Goal: Communication & Community: Answer question/provide support

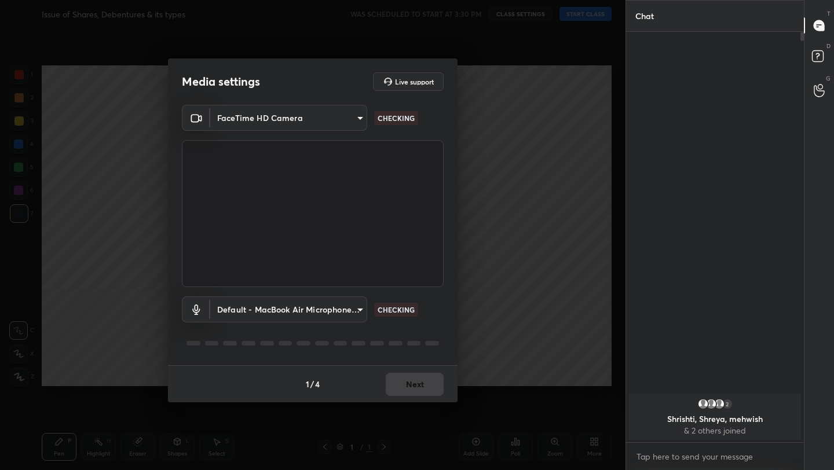
scroll to position [3, 4]
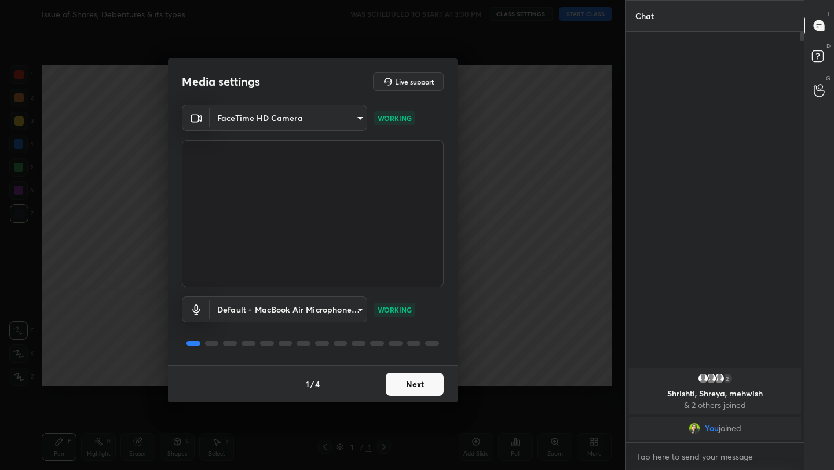
click at [405, 387] on button "Next" at bounding box center [415, 384] width 58 height 23
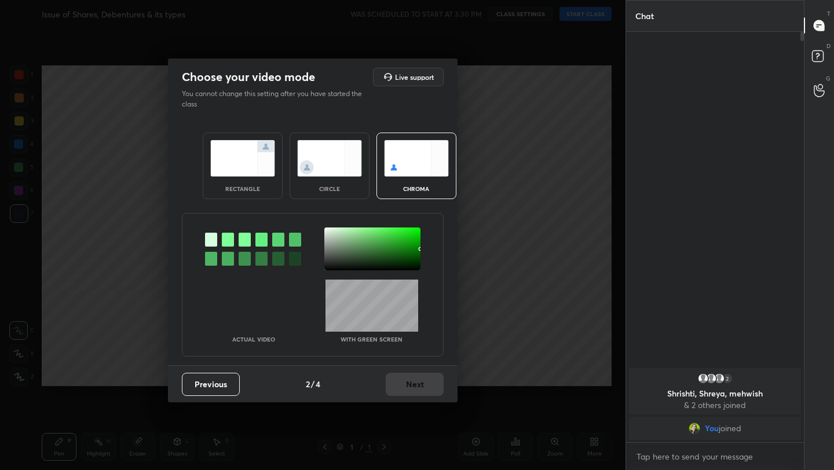
click at [263, 160] on img at bounding box center [242, 158] width 65 height 36
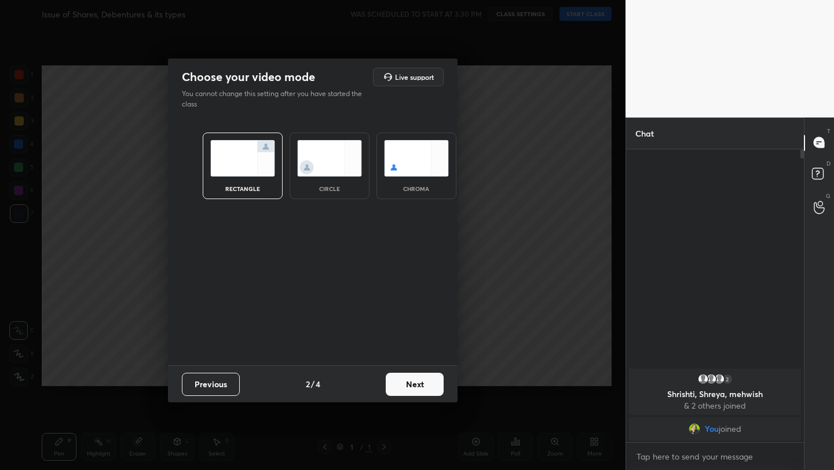
scroll to position [4, 4]
click at [424, 388] on button "Next" at bounding box center [415, 384] width 58 height 23
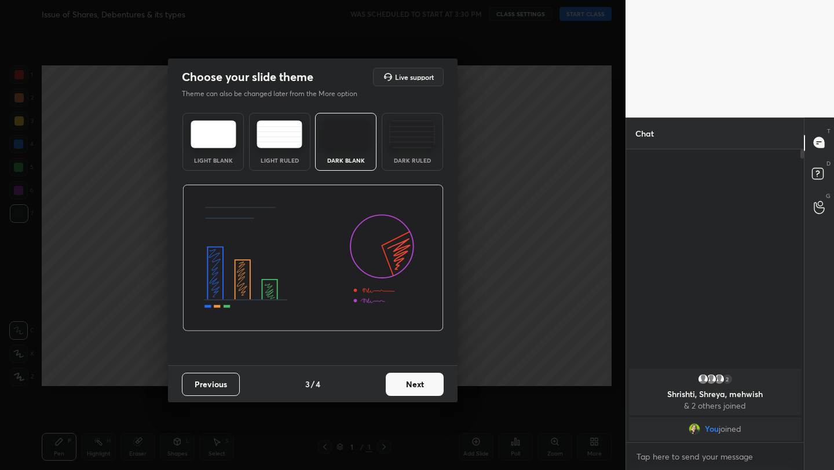
click at [424, 388] on button "Next" at bounding box center [415, 384] width 58 height 23
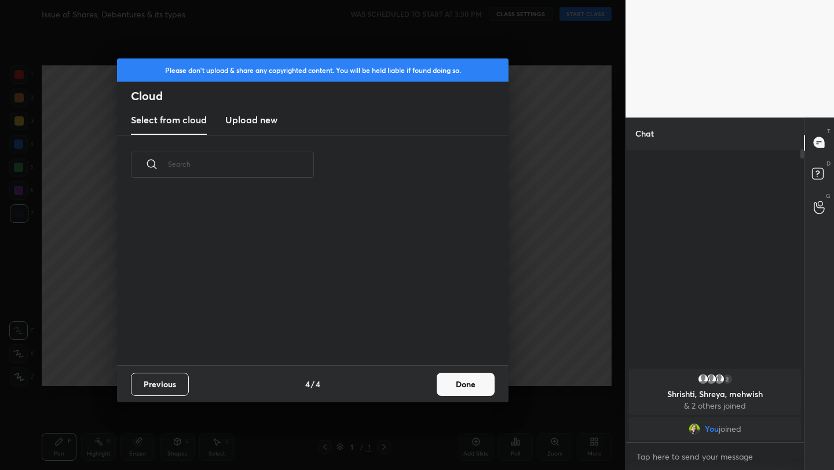
click at [475, 395] on div "Previous 4 / 4 Done" at bounding box center [312, 383] width 391 height 37
click at [475, 387] on button "Done" at bounding box center [466, 384] width 58 height 23
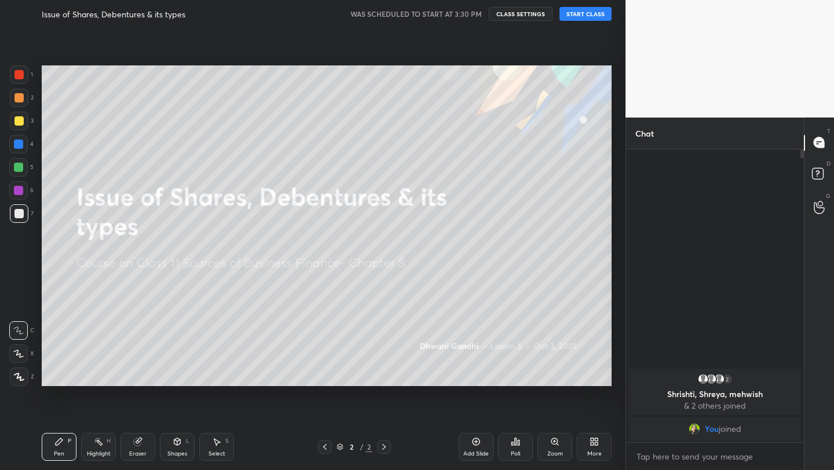
click at [583, 17] on button "START CLASS" at bounding box center [585, 14] width 52 height 14
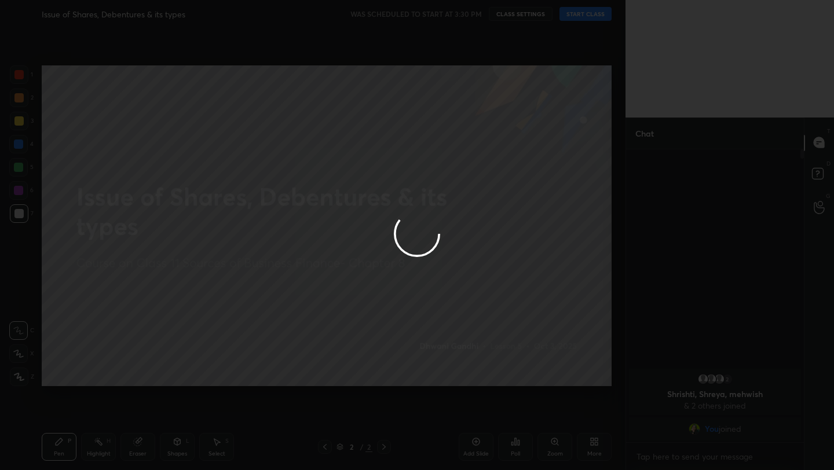
type textarea "x"
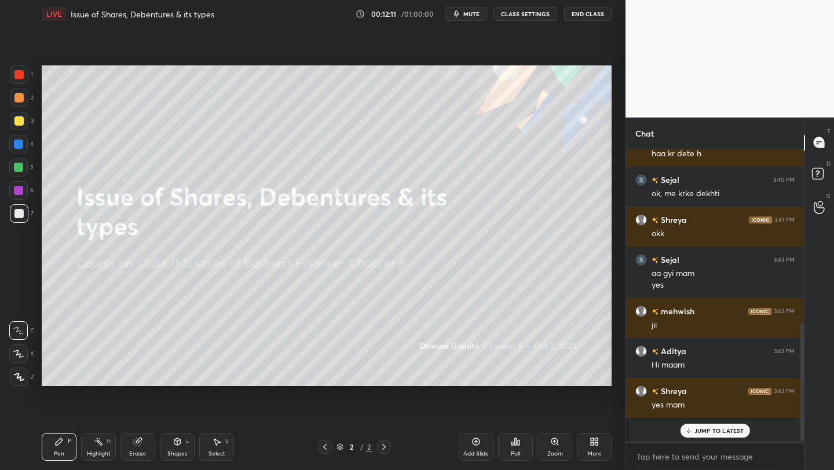
scroll to position [435, 0]
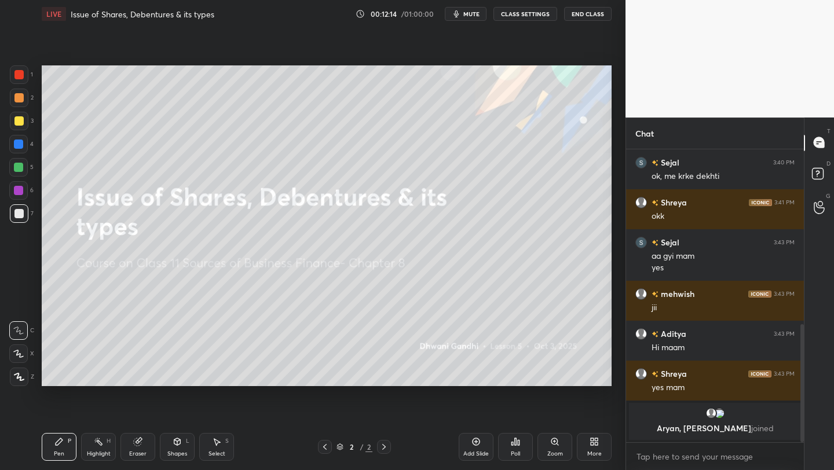
click at [582, 442] on div "More" at bounding box center [594, 447] width 35 height 28
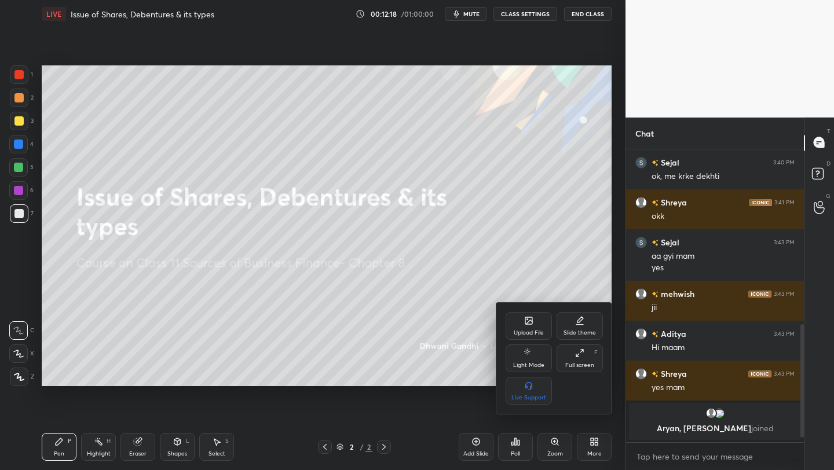
scroll to position [475, 0]
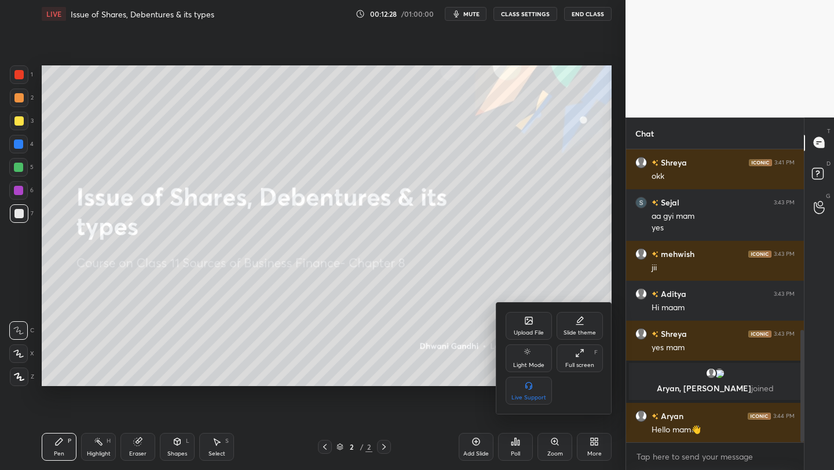
click at [133, 291] on div at bounding box center [417, 235] width 834 height 470
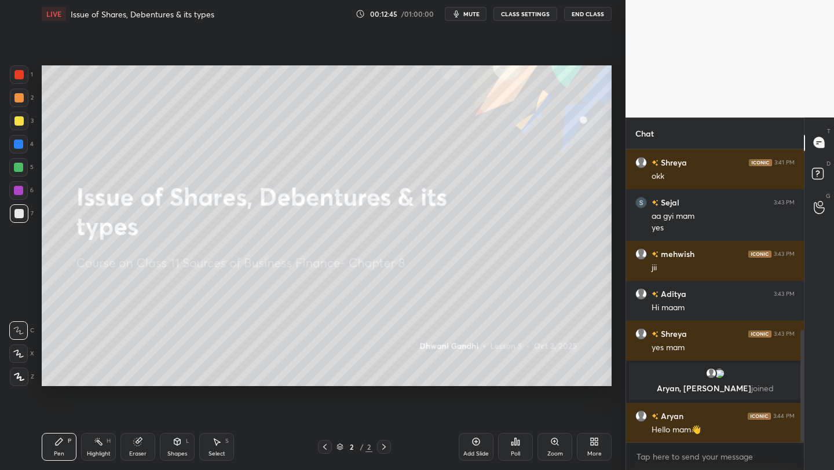
click at [604, 442] on div "More" at bounding box center [594, 447] width 35 height 28
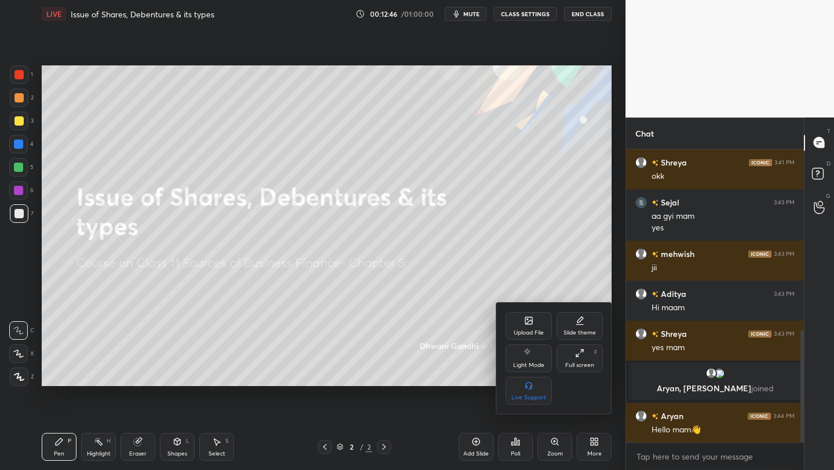
click at [522, 336] on div "Upload File" at bounding box center [528, 326] width 46 height 28
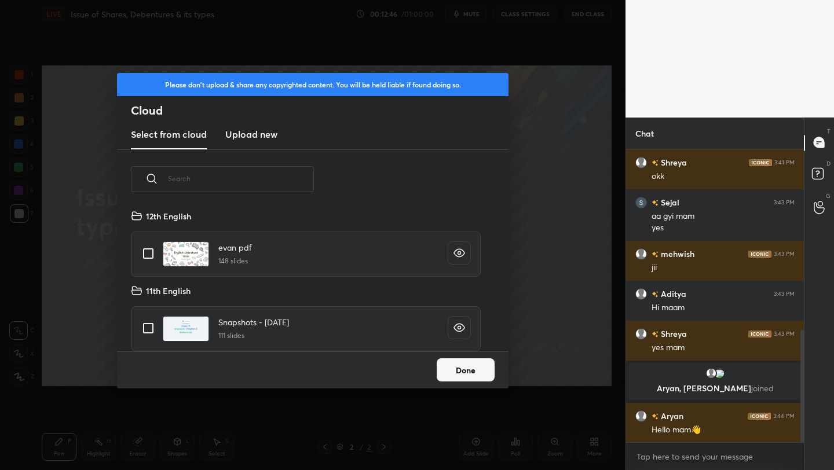
scroll to position [142, 372]
click at [262, 142] on new "Upload new" at bounding box center [251, 134] width 52 height 29
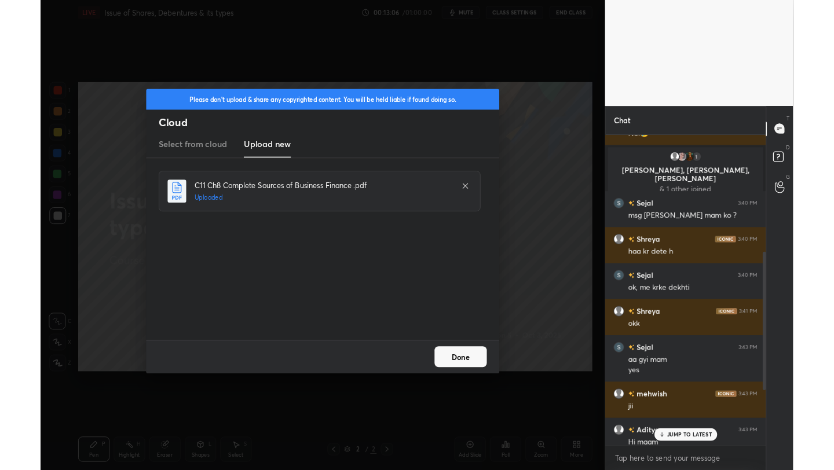
scroll to position [0, 0]
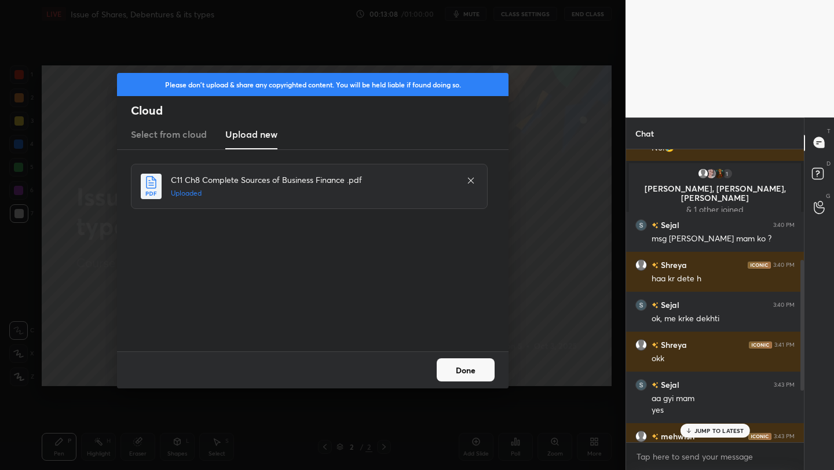
click at [487, 382] on div "Done" at bounding box center [312, 369] width 391 height 37
click at [483, 373] on button "Done" at bounding box center [466, 369] width 58 height 23
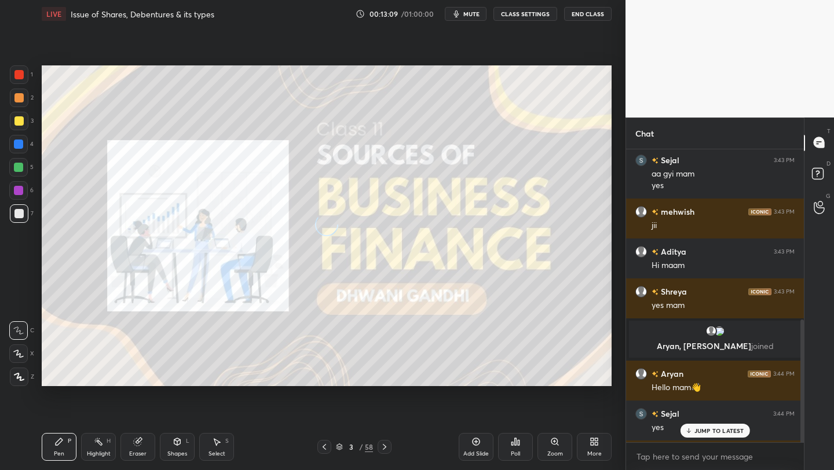
scroll to position [595, 0]
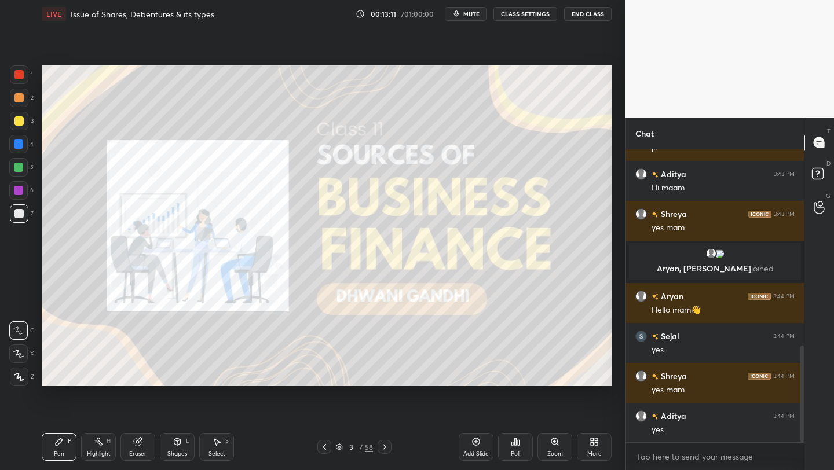
click at [341, 446] on icon at bounding box center [339, 446] width 7 height 7
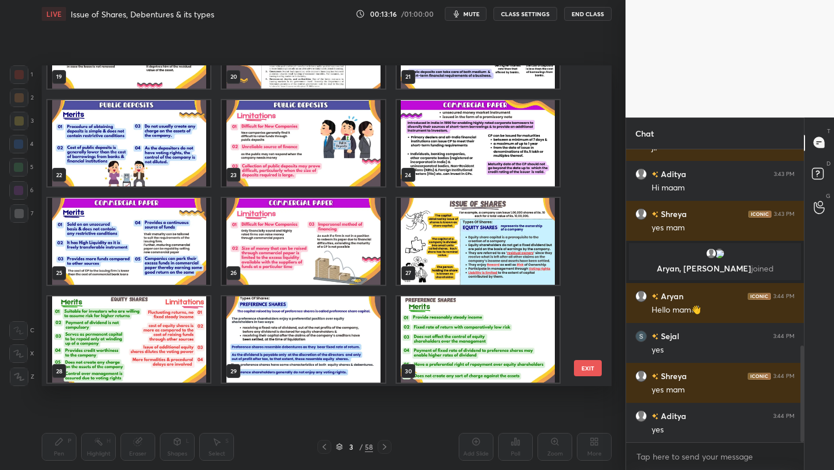
scroll to position [658, 0]
click at [474, 261] on img "grid" at bounding box center [478, 241] width 163 height 87
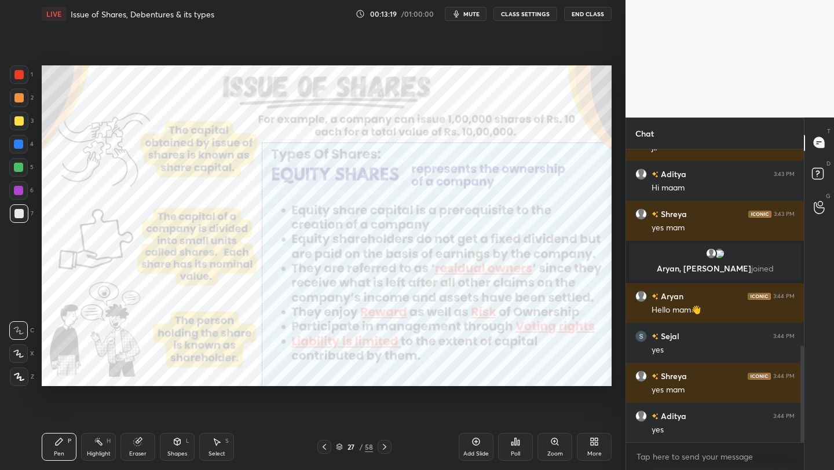
click at [474, 261] on img "grid" at bounding box center [478, 241] width 163 height 87
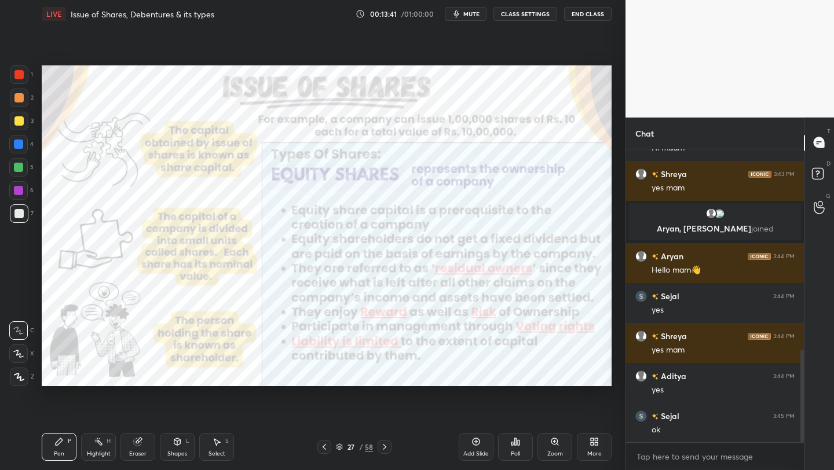
click at [19, 381] on div at bounding box center [19, 377] width 19 height 19
click at [20, 76] on div at bounding box center [18, 74] width 9 height 9
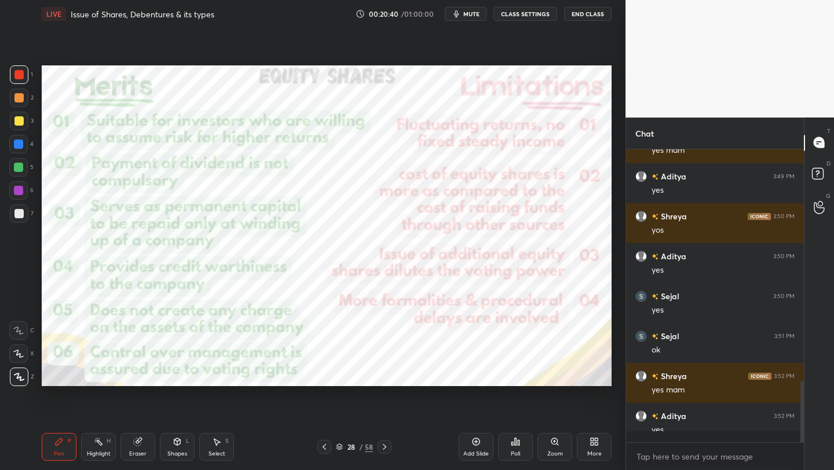
scroll to position [4, 4]
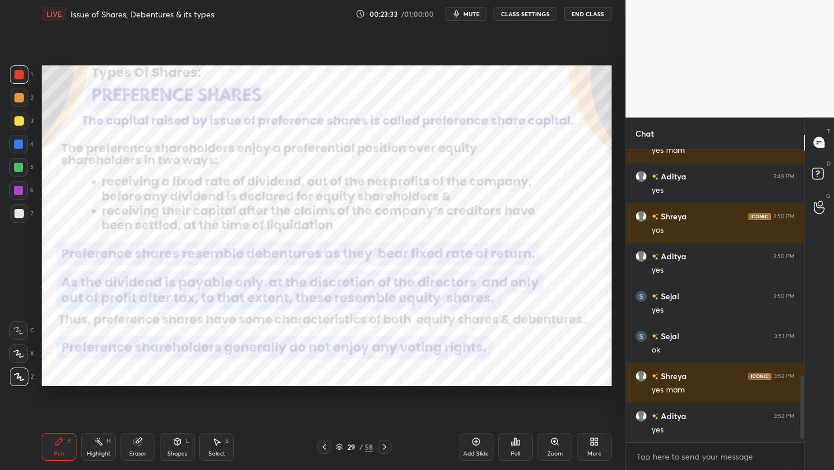
click at [342, 448] on icon at bounding box center [339, 446] width 7 height 7
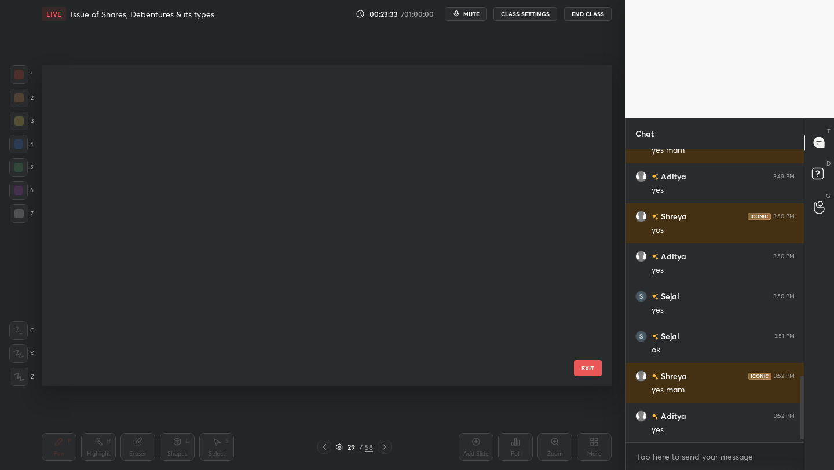
scroll to position [317, 564]
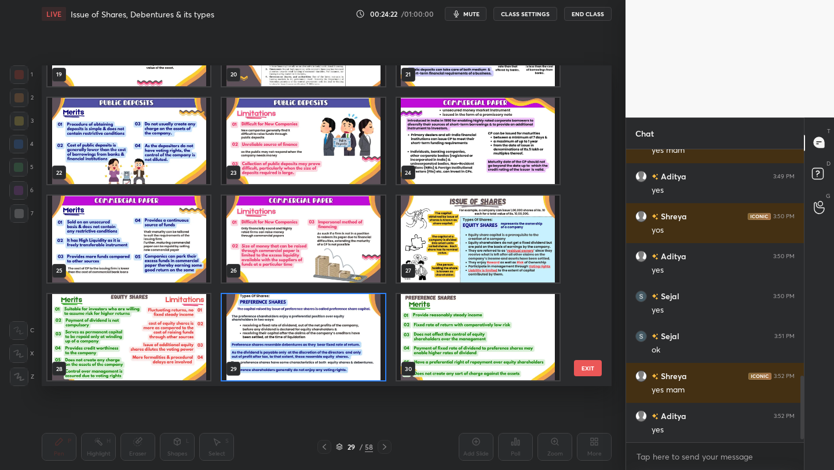
click at [300, 321] on img "grid" at bounding box center [303, 337] width 163 height 87
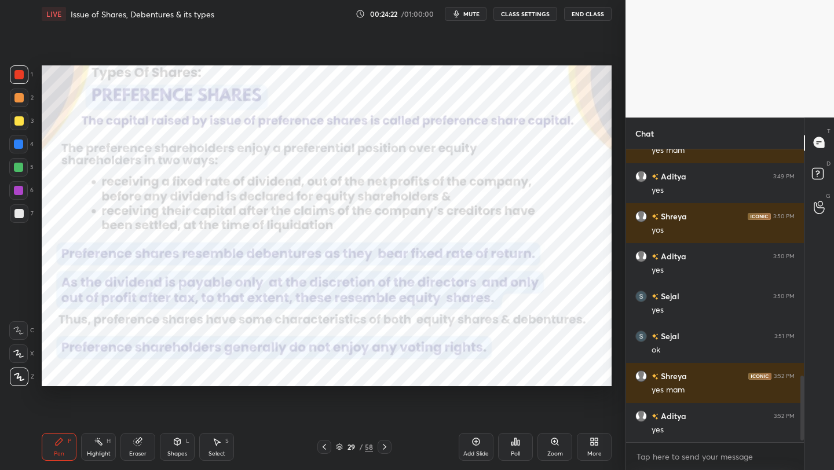
click at [300, 321] on img "grid" at bounding box center [303, 337] width 163 height 87
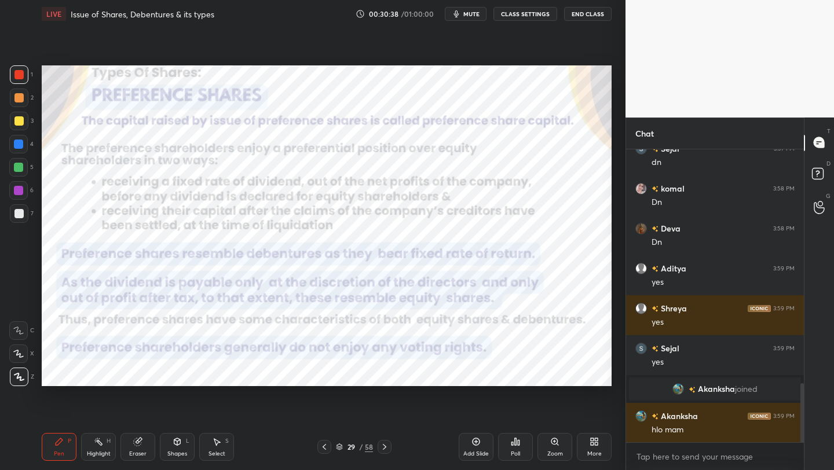
scroll to position [1210, 0]
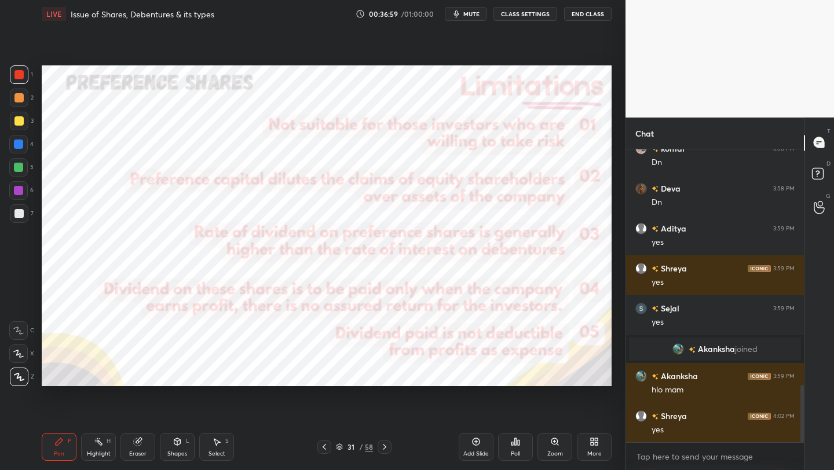
click at [340, 445] on icon at bounding box center [339, 445] width 6 height 3
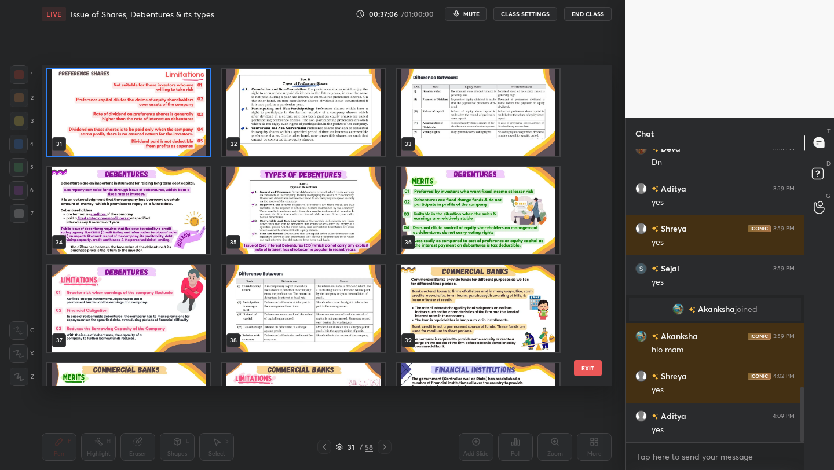
scroll to position [1290, 0]
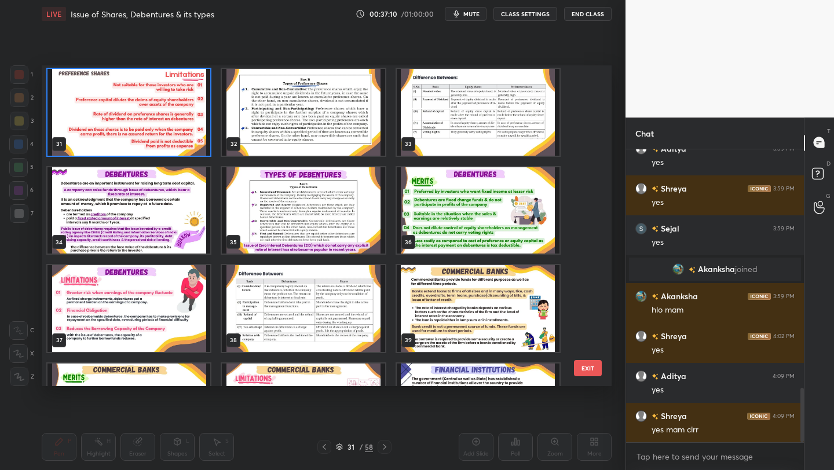
click at [310, 98] on img "grid" at bounding box center [303, 112] width 163 height 87
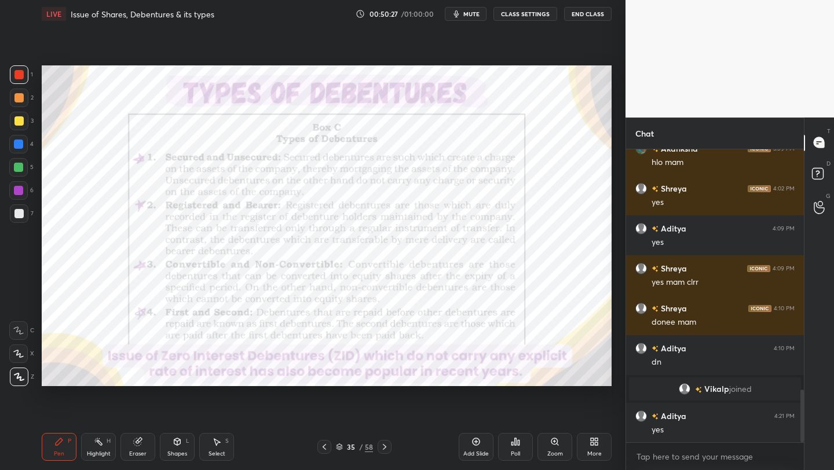
scroll to position [1378, 0]
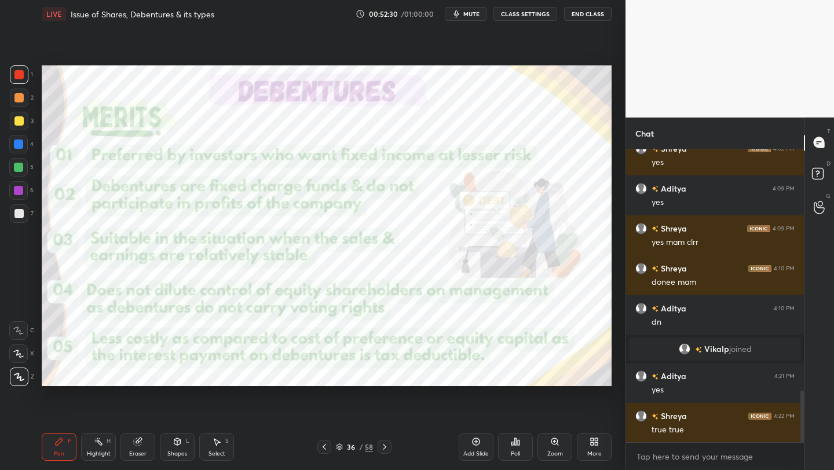
click at [341, 451] on div "36 / 58" at bounding box center [354, 447] width 37 height 10
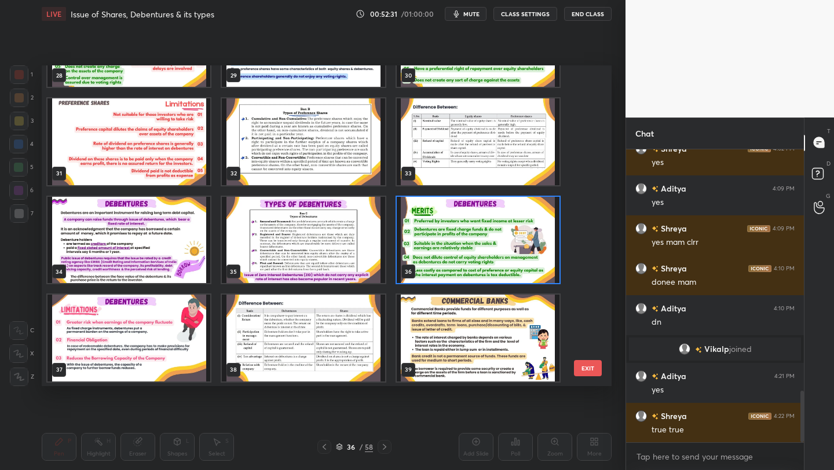
scroll to position [995, 0]
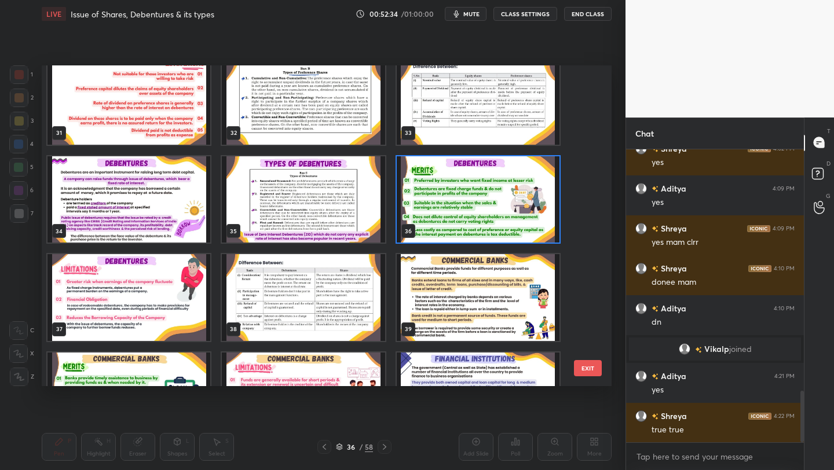
click at [500, 182] on img "grid" at bounding box center [478, 199] width 163 height 87
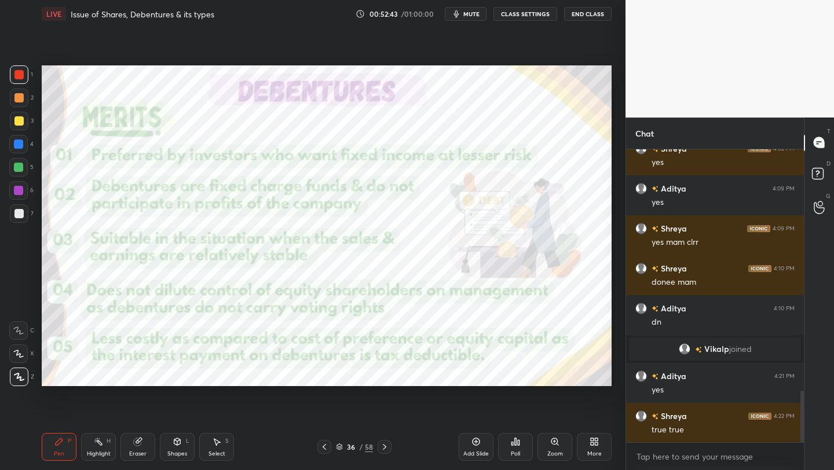
click at [114, 132] on div "1 2 3 4 5 6 7 C X Z C X Z E E Erase all H H LIVE Issue of Shares, Debentures & …" at bounding box center [308, 235] width 616 height 470
click at [19, 129] on div at bounding box center [19, 121] width 19 height 19
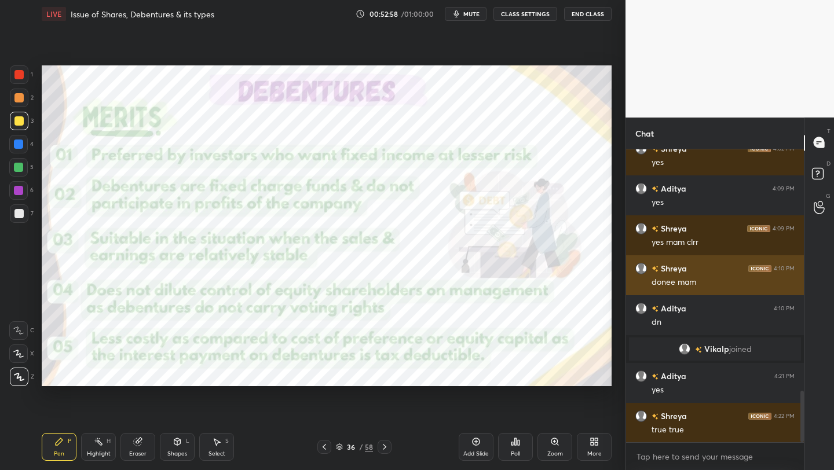
click at [632, 259] on div "Shreya 4:10 PM donee mam" at bounding box center [715, 275] width 178 height 40
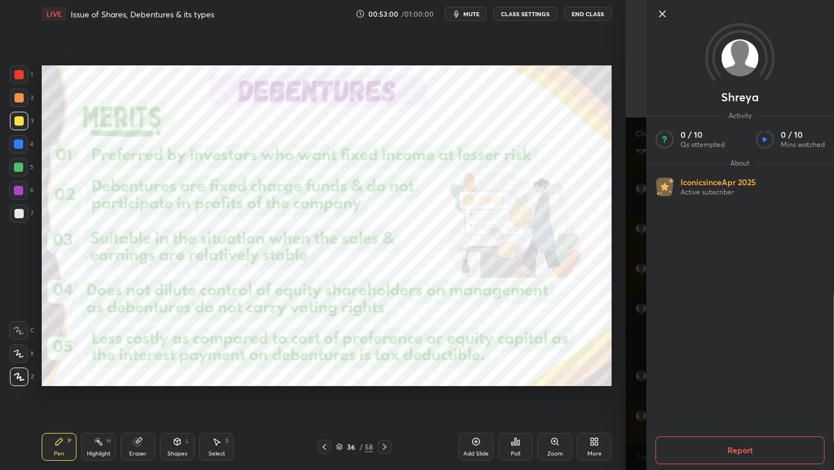
click at [667, 15] on icon at bounding box center [662, 14] width 14 height 14
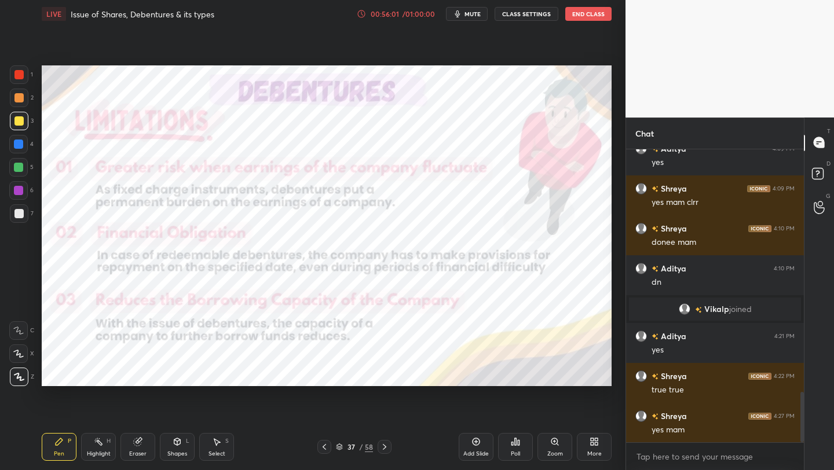
scroll to position [1458, 0]
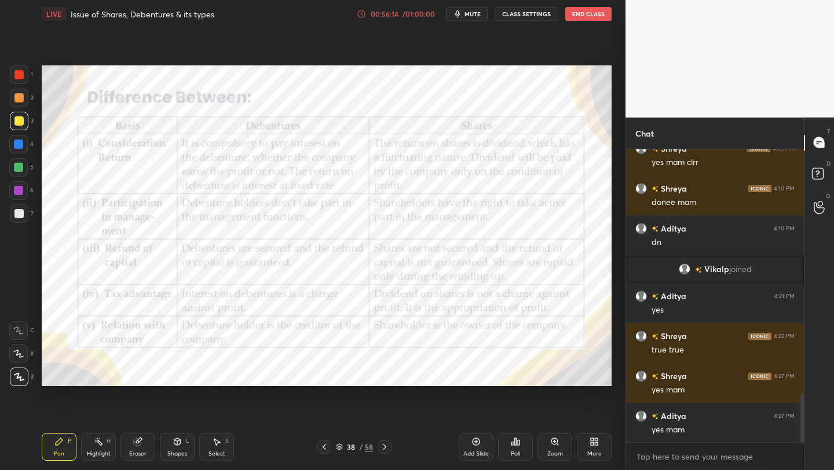
click at [20, 74] on div at bounding box center [18, 74] width 9 height 9
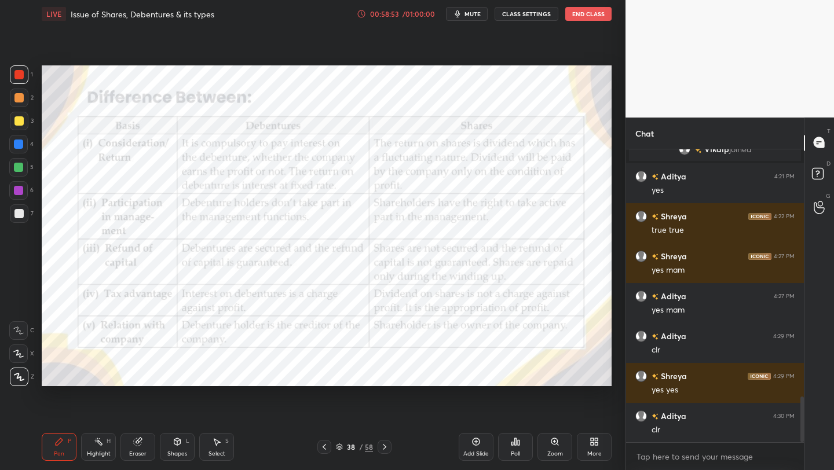
scroll to position [1618, 0]
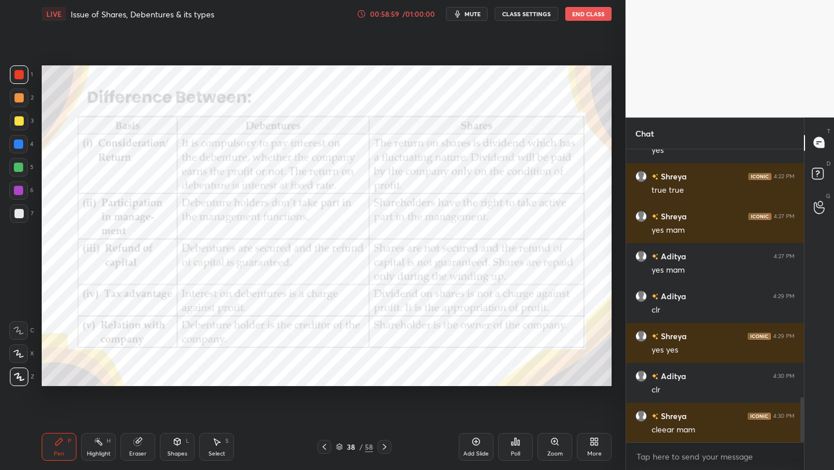
click at [338, 447] on icon at bounding box center [339, 446] width 7 height 7
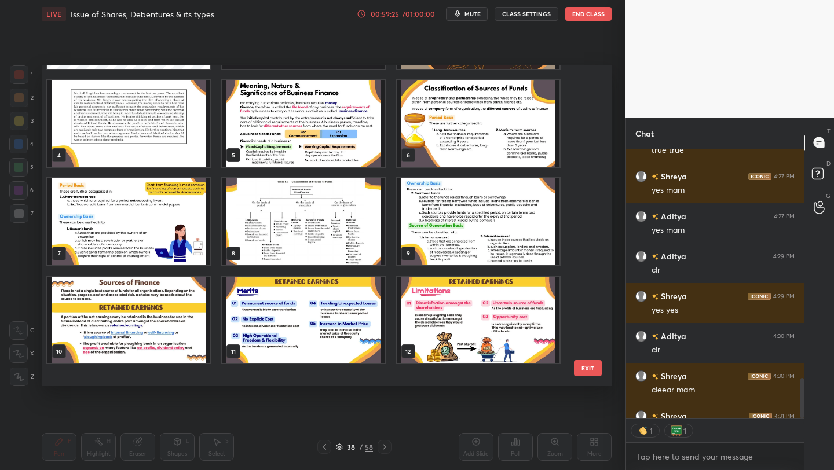
scroll to position [0, 0]
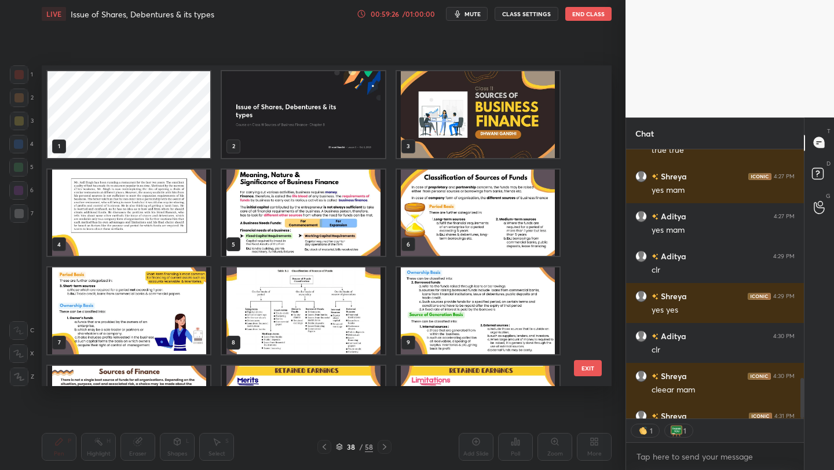
click at [488, 105] on img "grid" at bounding box center [478, 114] width 163 height 87
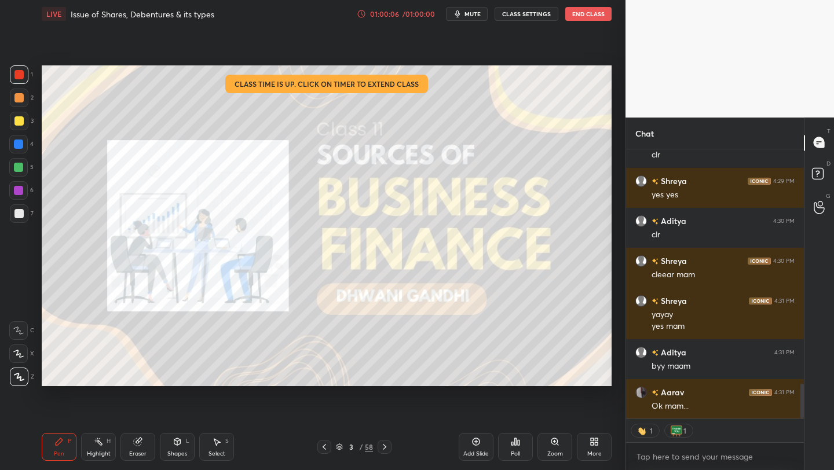
scroll to position [1813, 0]
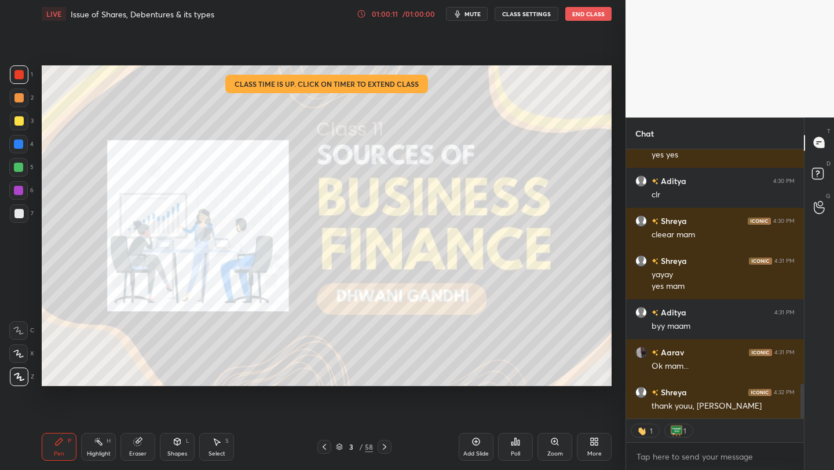
click at [600, 15] on button "End Class" at bounding box center [588, 14] width 46 height 14
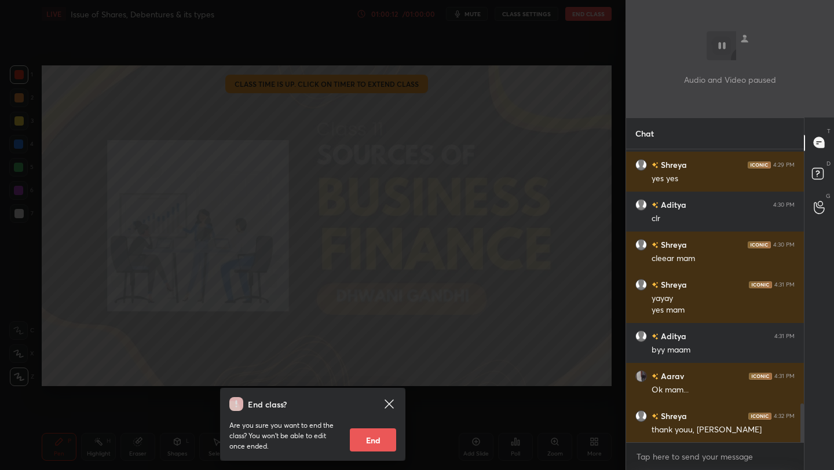
scroll to position [289, 174]
click at [373, 444] on button "End" at bounding box center [373, 439] width 46 height 23
type textarea "x"
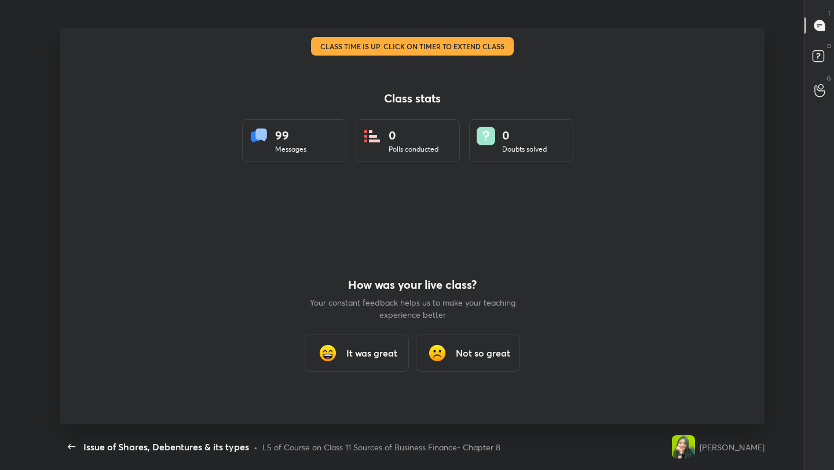
scroll to position [0, 0]
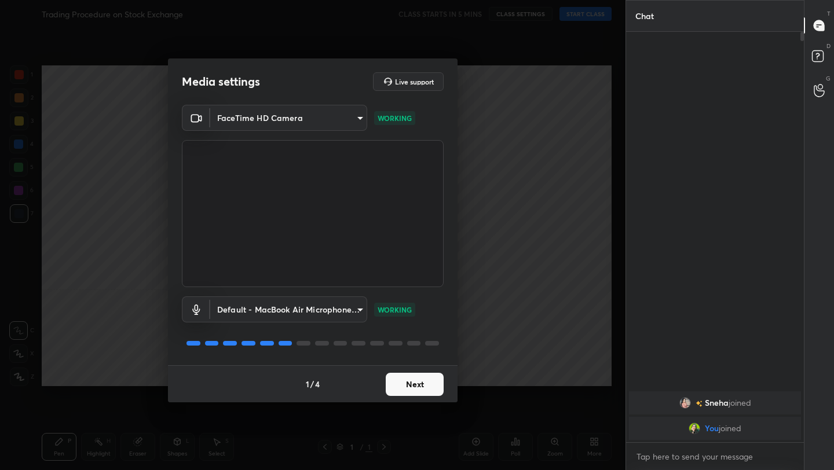
click at [422, 384] on button "Next" at bounding box center [415, 384] width 58 height 23
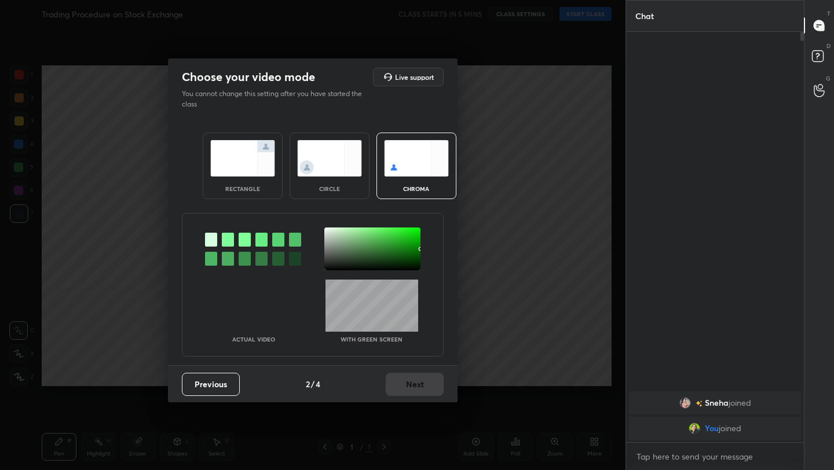
click at [263, 156] on img at bounding box center [242, 158] width 65 height 36
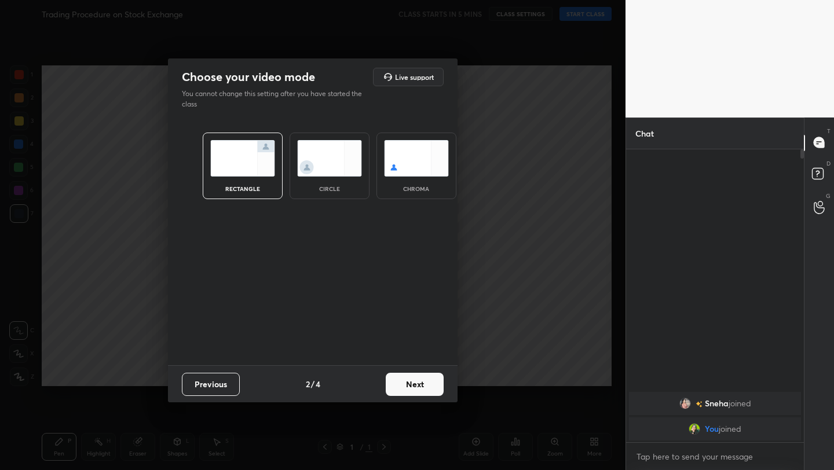
click at [428, 388] on button "Next" at bounding box center [415, 384] width 58 height 23
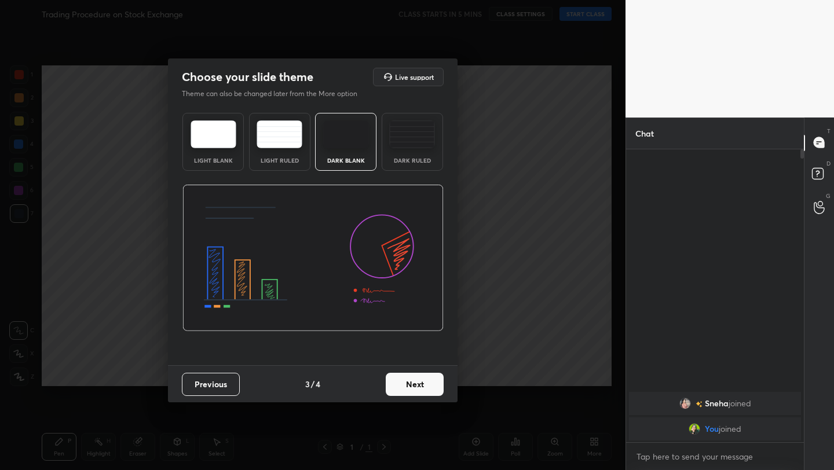
click at [428, 388] on button "Next" at bounding box center [415, 384] width 58 height 23
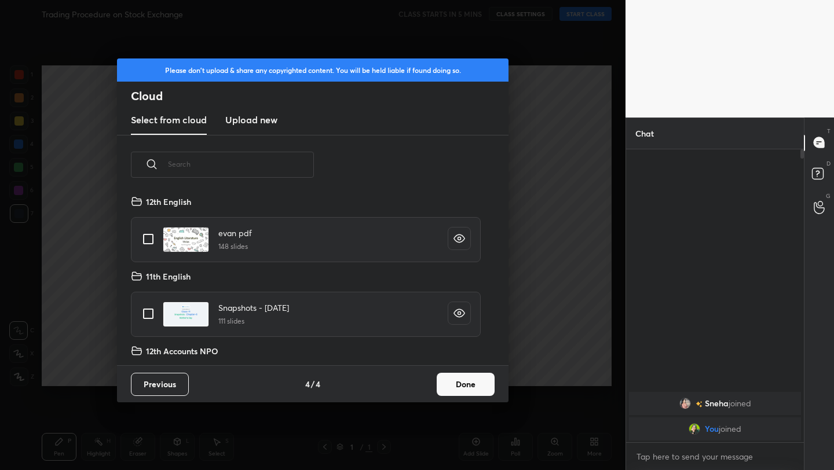
scroll to position [171, 372]
click at [487, 394] on button "Done" at bounding box center [466, 384] width 58 height 23
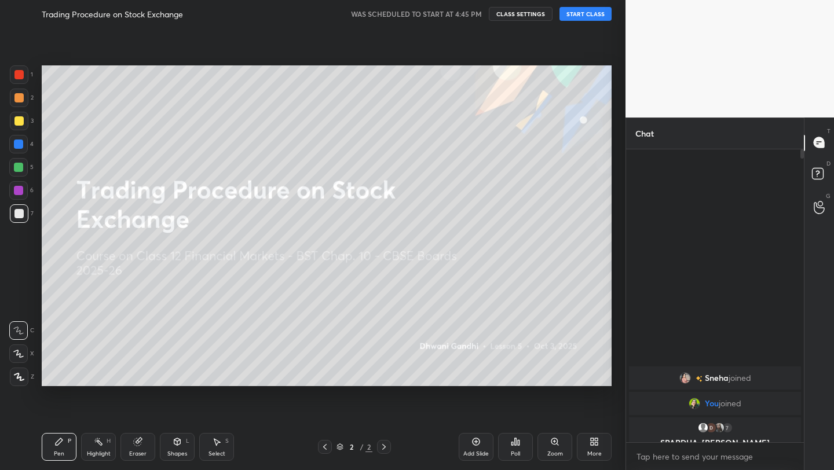
click at [578, 12] on button "START CLASS" at bounding box center [585, 14] width 52 height 14
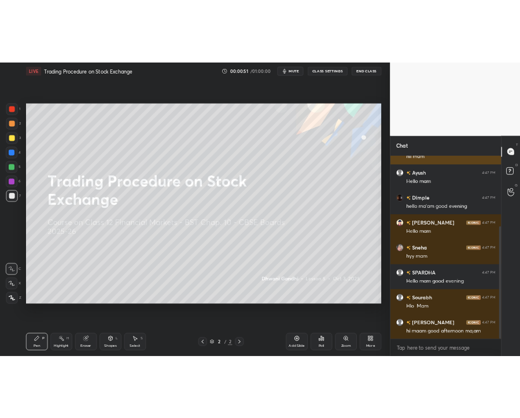
scroll to position [185, 0]
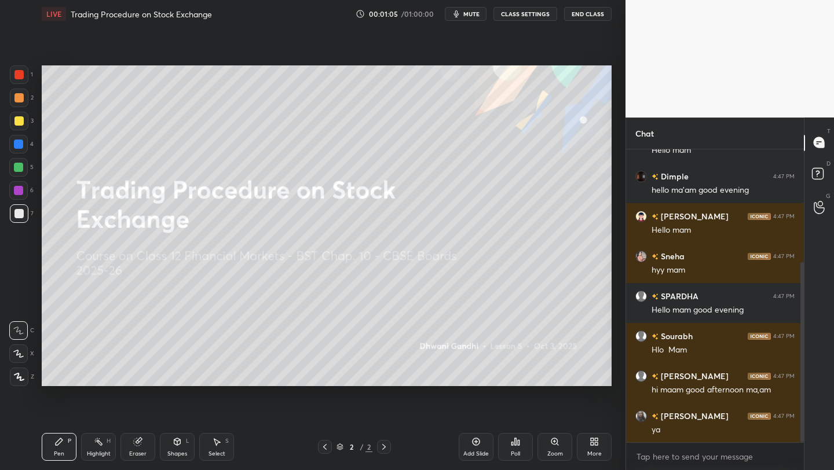
click at [596, 446] on div "More" at bounding box center [594, 447] width 35 height 28
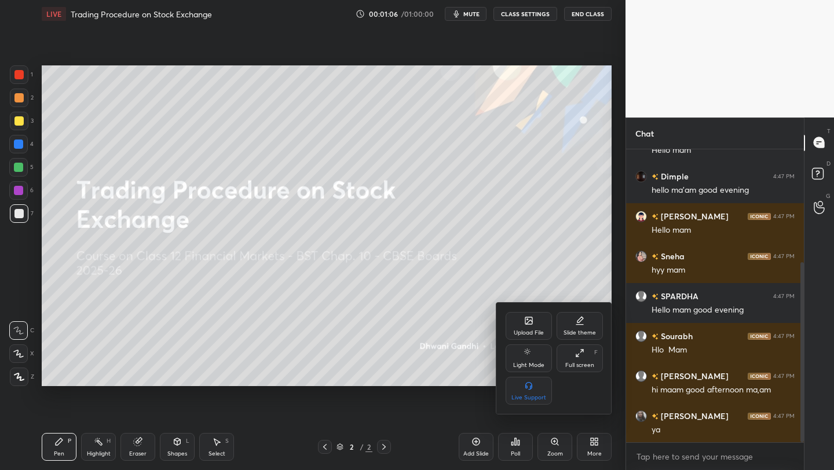
click at [516, 311] on div "Upload File Slide theme Light Mode Full screen F Live Support" at bounding box center [554, 358] width 116 height 111
click at [544, 340] on div "Upload File Slide theme Light Mode Full screen F Live Support" at bounding box center [553, 358] width 97 height 93
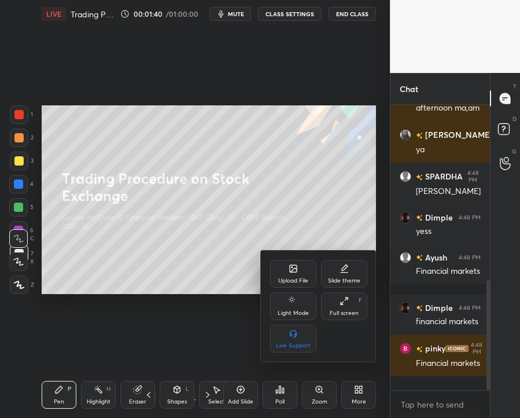
scroll to position [490, 0]
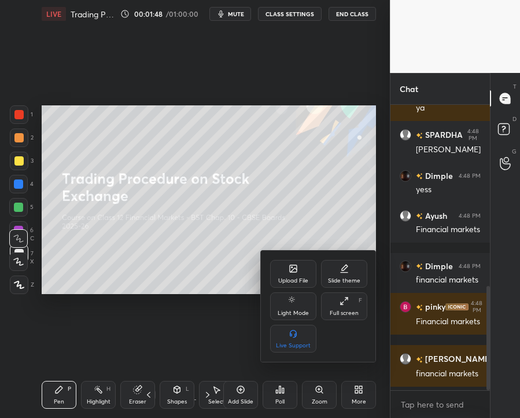
click at [313, 272] on div "Upload File" at bounding box center [293, 274] width 46 height 28
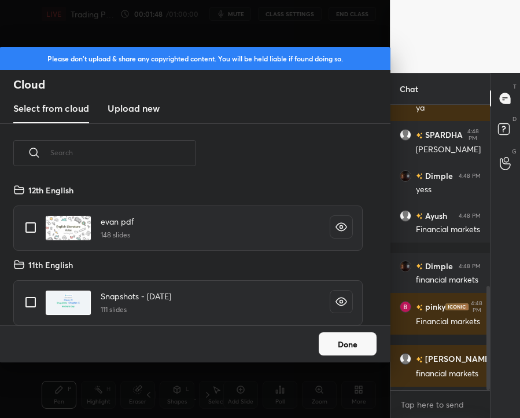
scroll to position [142, 372]
click at [144, 116] on new "Upload new" at bounding box center [134, 108] width 52 height 29
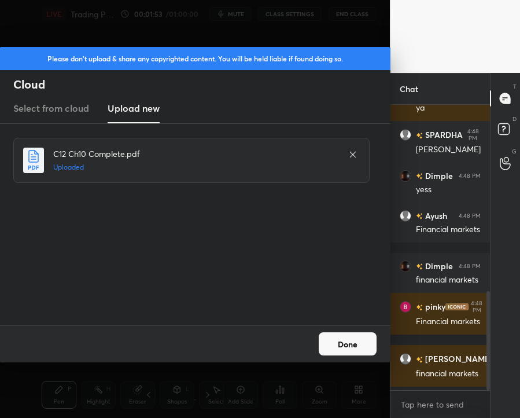
scroll to position [531, 0]
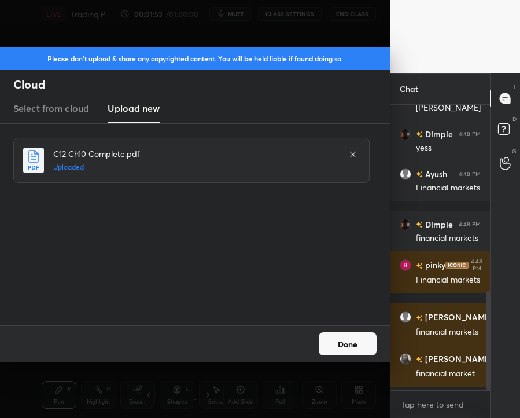
click at [356, 353] on button "Done" at bounding box center [348, 343] width 58 height 23
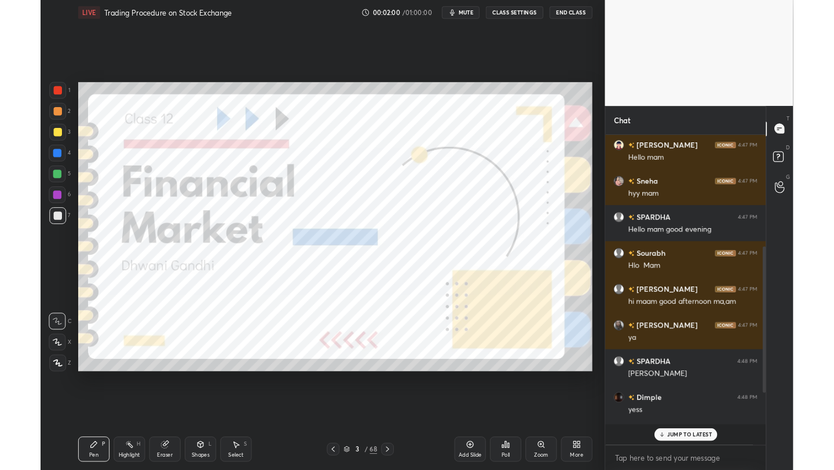
scroll to position [193, 174]
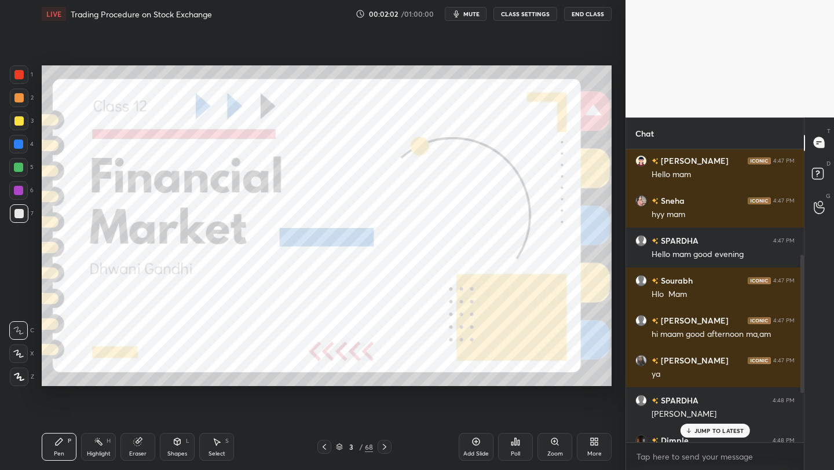
click at [341, 452] on div "3 / 68" at bounding box center [354, 447] width 37 height 10
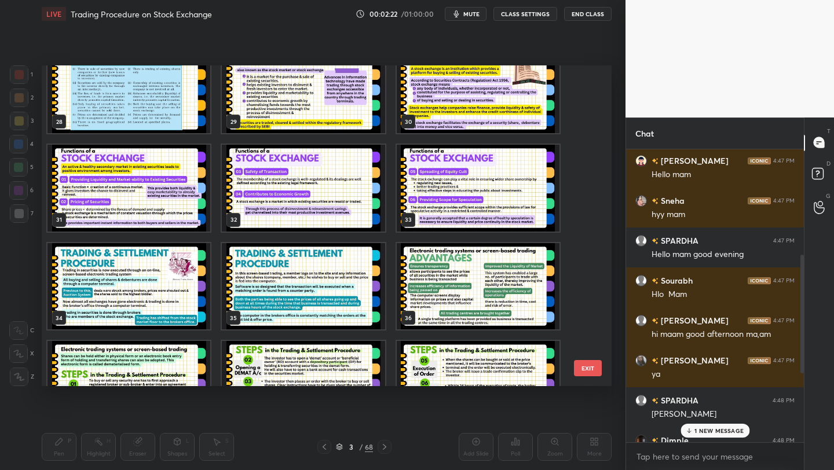
scroll to position [909, 0]
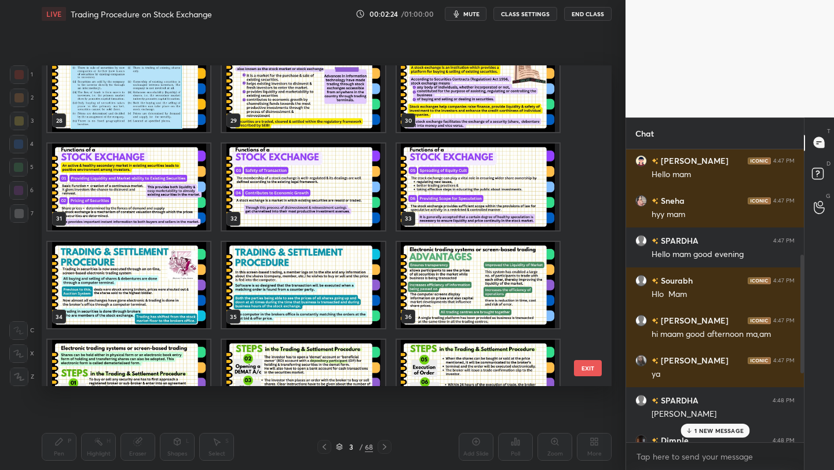
click at [168, 280] on img "grid" at bounding box center [128, 285] width 163 height 87
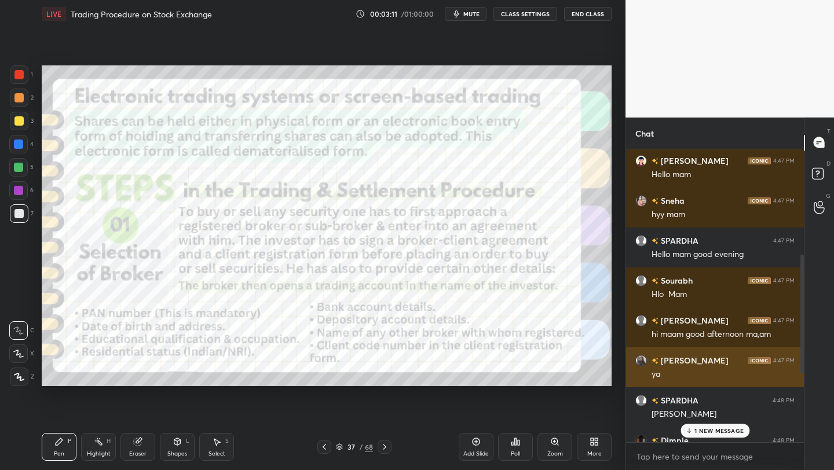
scroll to position [265, 0]
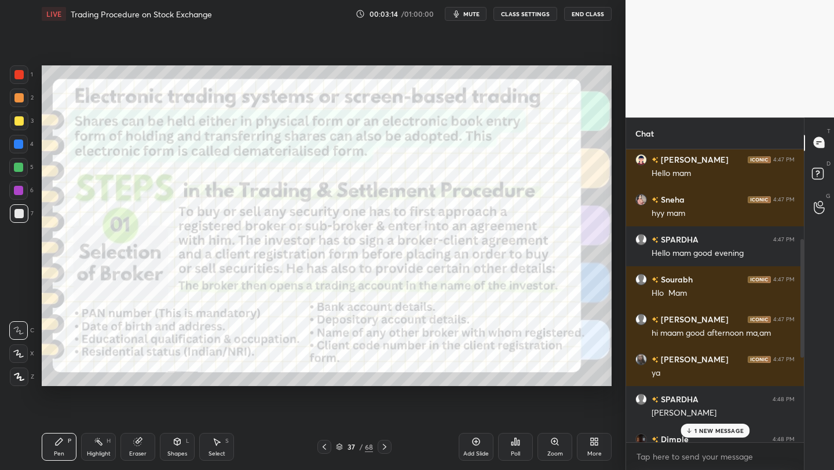
click at [728, 431] on p "1 NEW MESSAGE" at bounding box center [718, 430] width 49 height 7
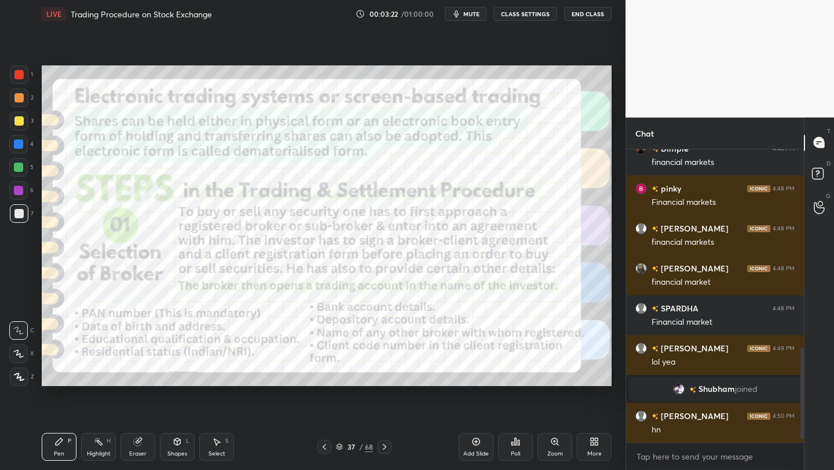
scroll to position [660, 0]
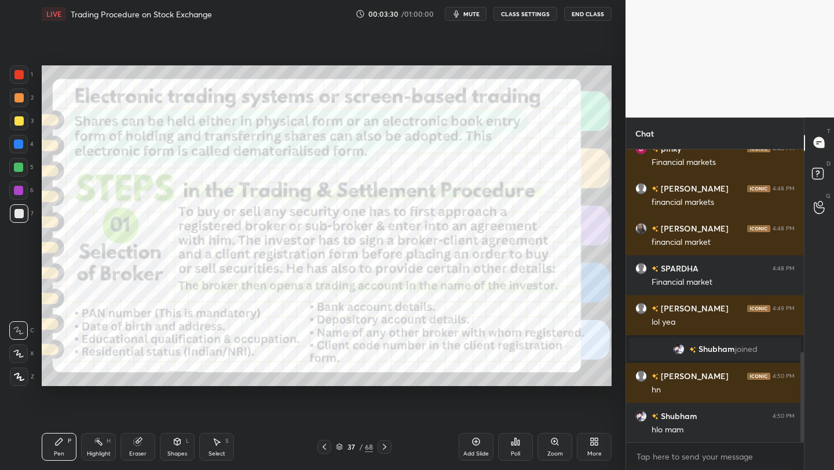
click at [340, 444] on icon at bounding box center [339, 445] width 6 height 3
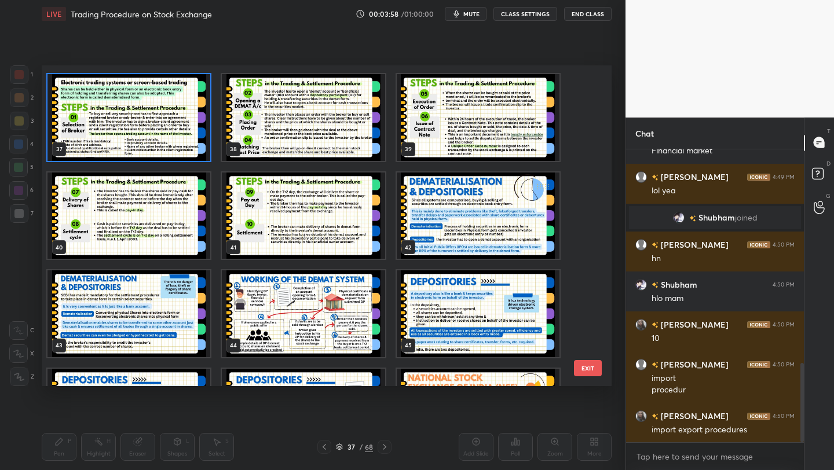
scroll to position [803, 0]
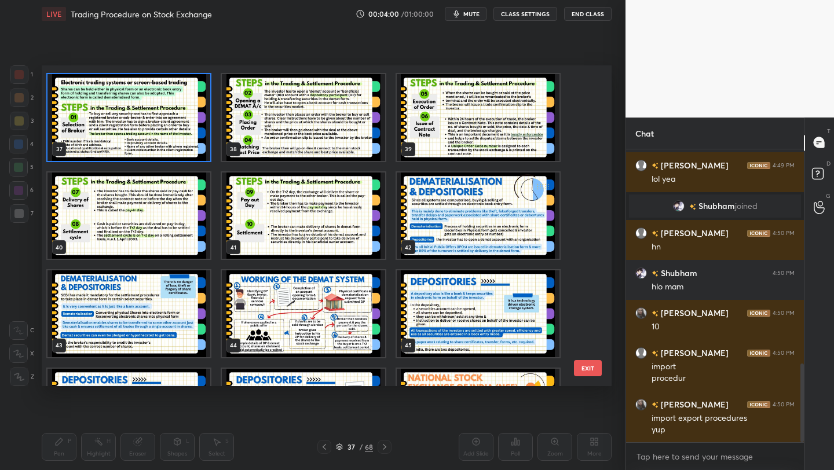
click at [144, 98] on img "grid" at bounding box center [128, 117] width 163 height 87
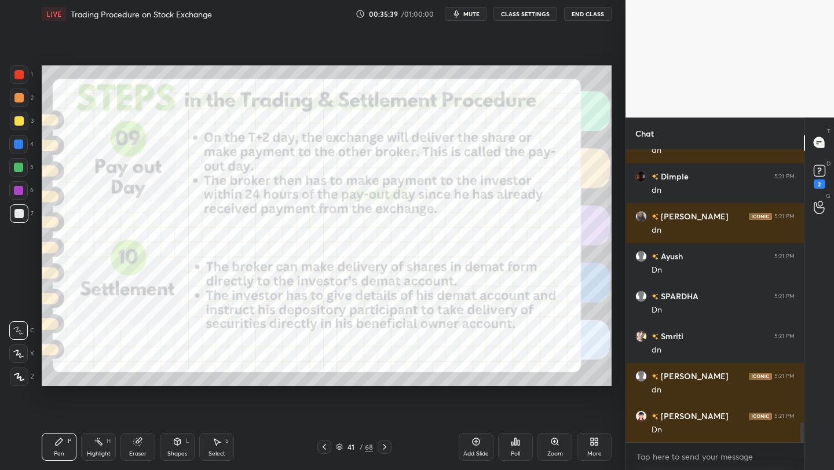
scroll to position [4086, 0]
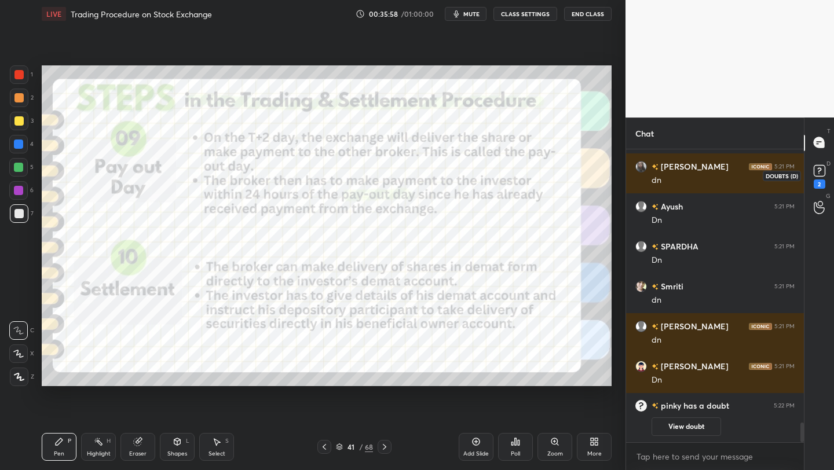
click at [820, 180] on div "2" at bounding box center [819, 183] width 12 height 9
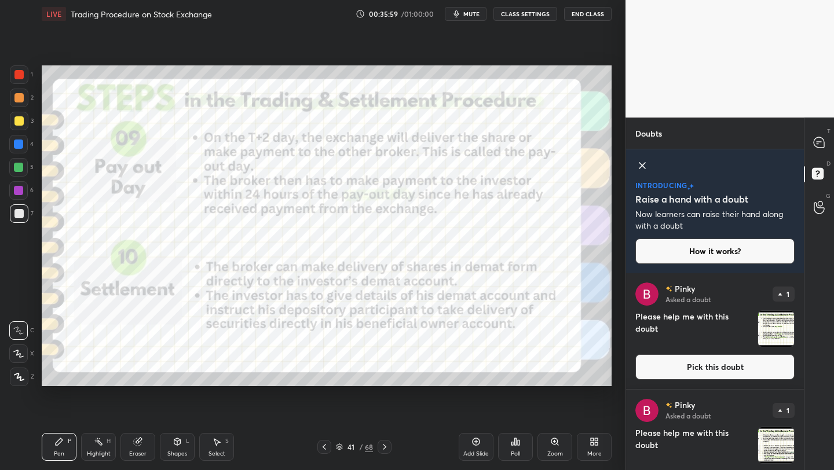
scroll to position [36, 0]
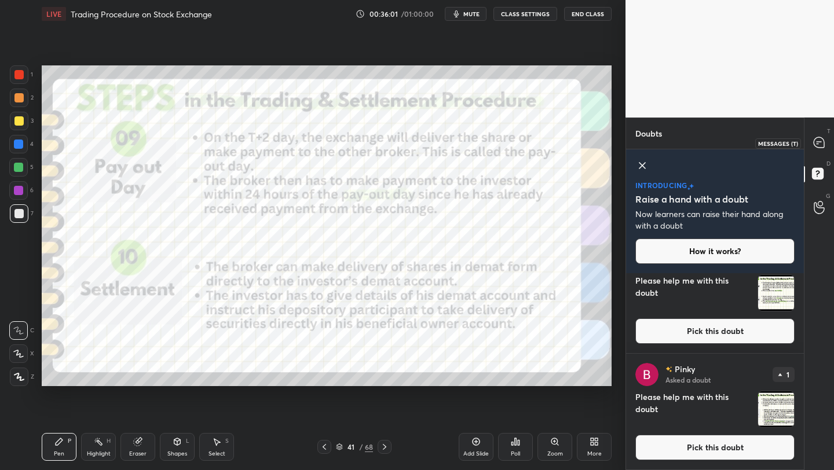
click at [821, 148] on icon at bounding box center [819, 143] width 12 height 12
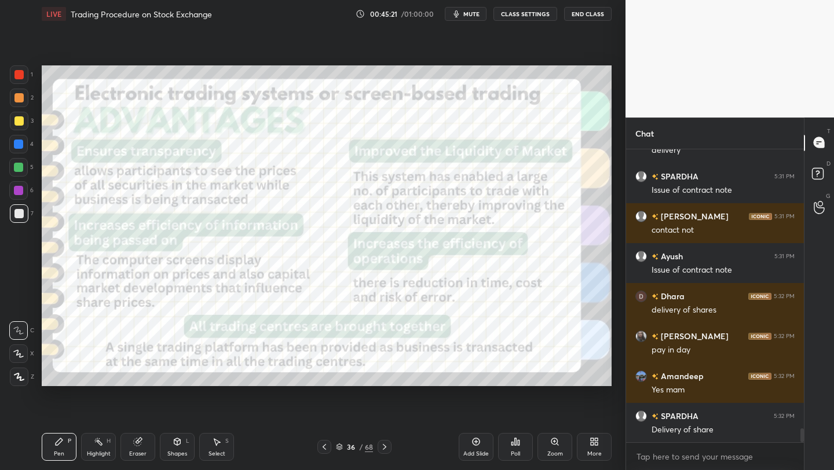
scroll to position [5903, 0]
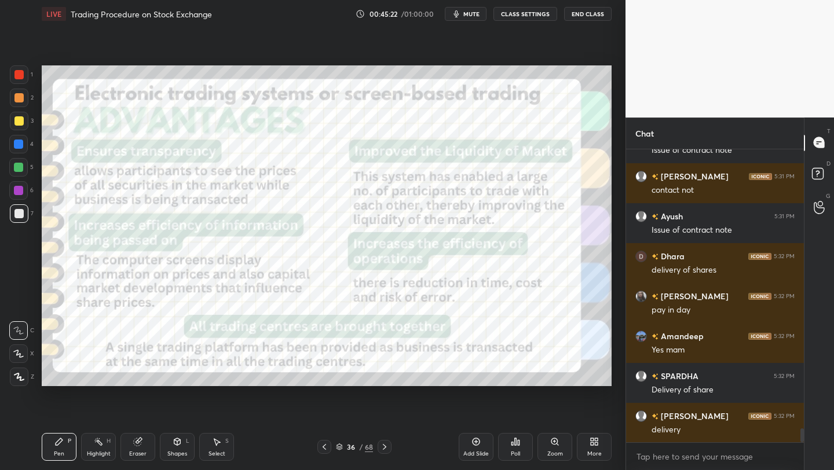
click at [340, 445] on icon at bounding box center [339, 446] width 7 height 7
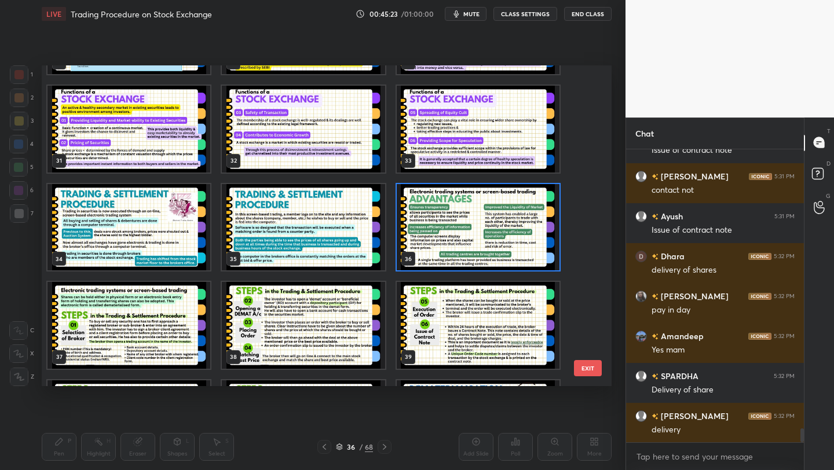
scroll to position [5943, 0]
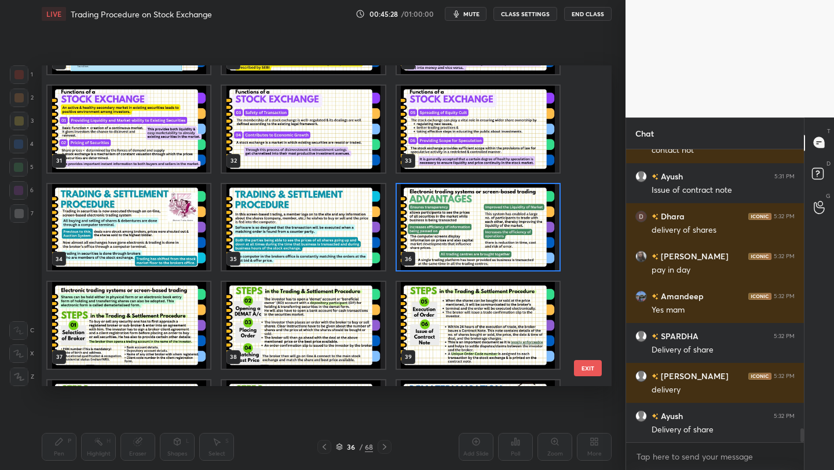
click at [472, 14] on span "mute" at bounding box center [471, 14] width 16 height 8
click at [472, 14] on span "unmute" at bounding box center [470, 14] width 25 height 8
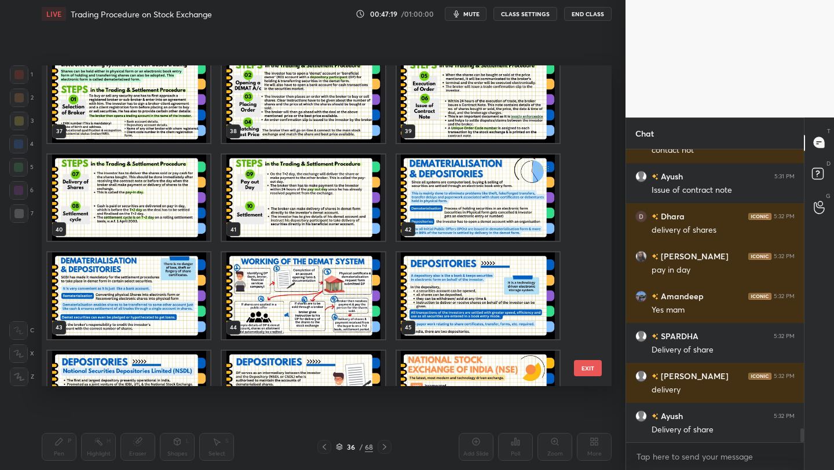
scroll to position [1191, 0]
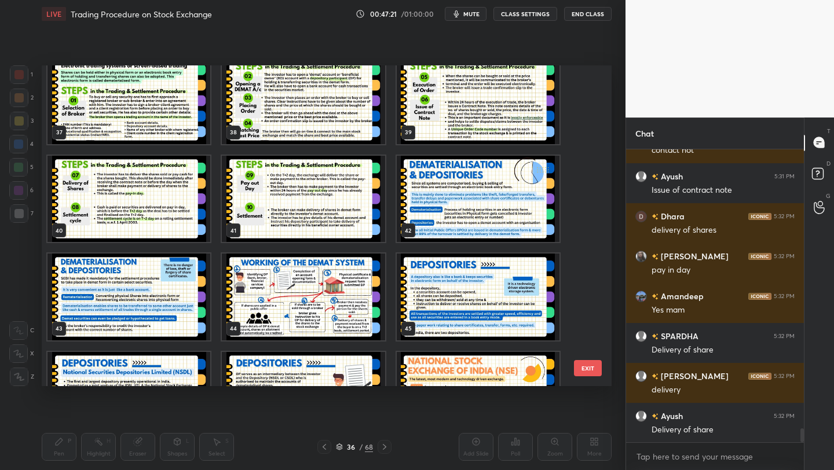
click at [192, 195] on img "grid" at bounding box center [128, 199] width 163 height 87
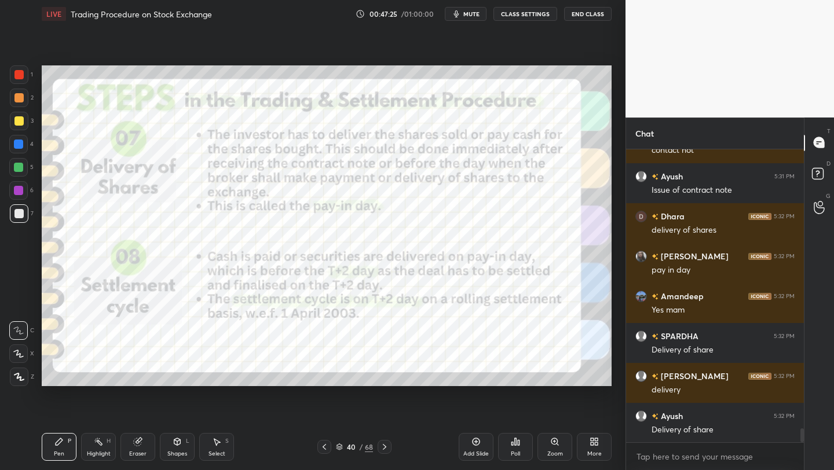
click at [192, 195] on img "grid" at bounding box center [128, 199] width 163 height 87
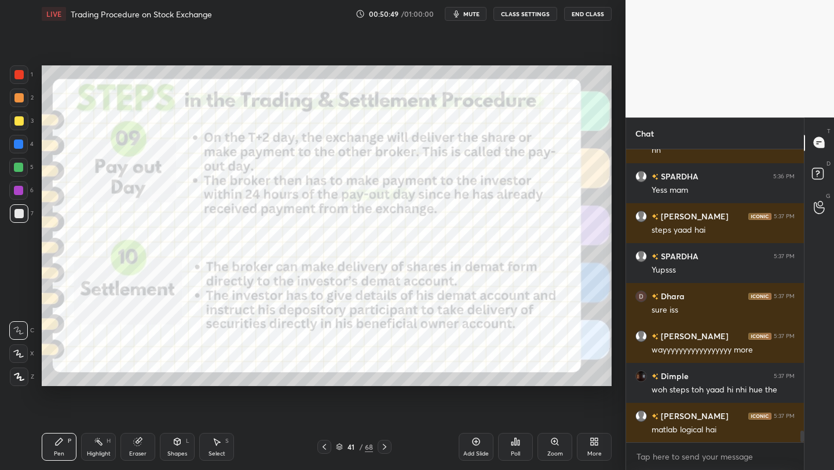
scroll to position [7244, 0]
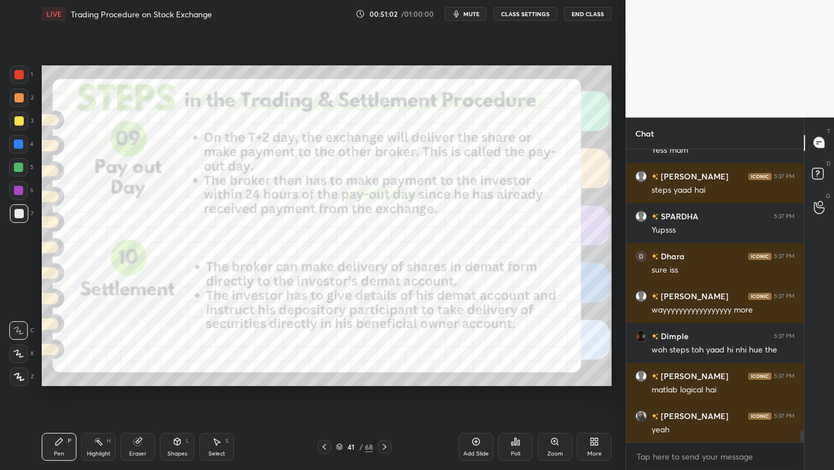
click at [337, 449] on icon at bounding box center [339, 449] width 6 height 2
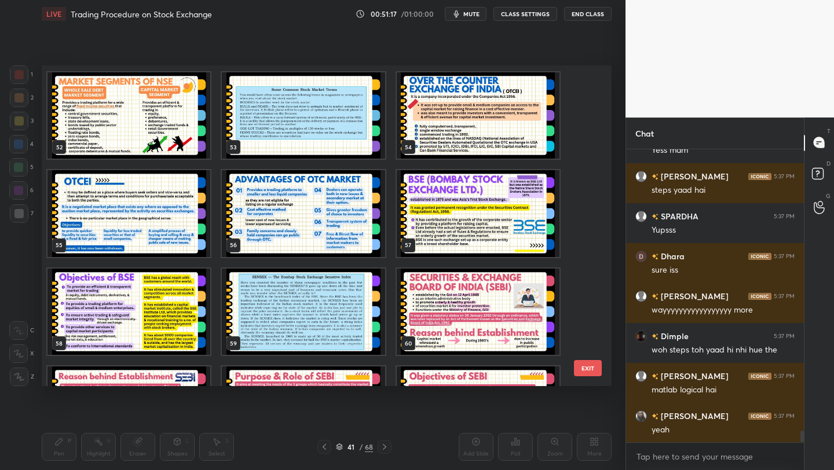
scroll to position [1671, 0]
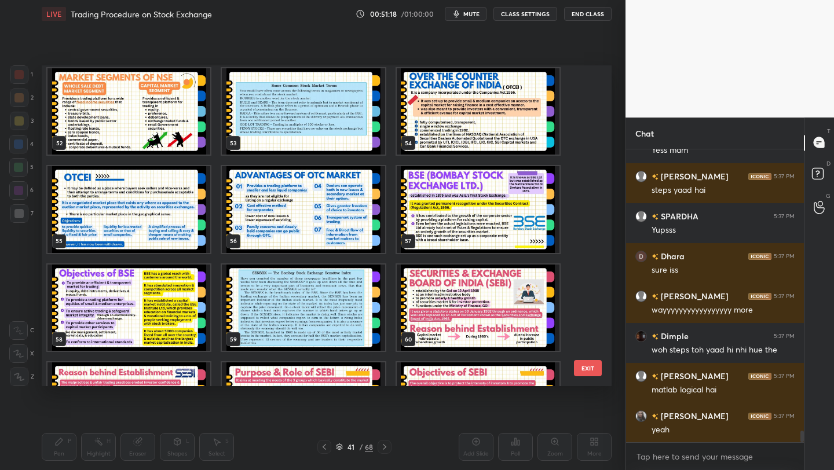
click at [461, 233] on img "grid" at bounding box center [478, 209] width 163 height 87
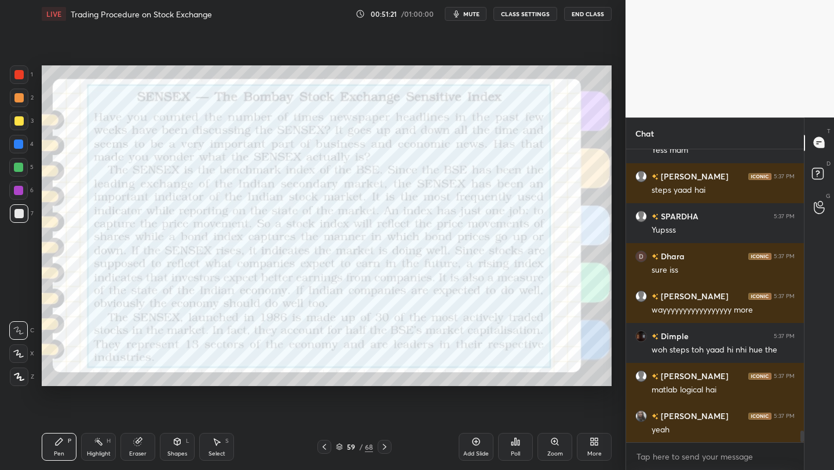
click at [339, 446] on icon at bounding box center [339, 446] width 7 height 7
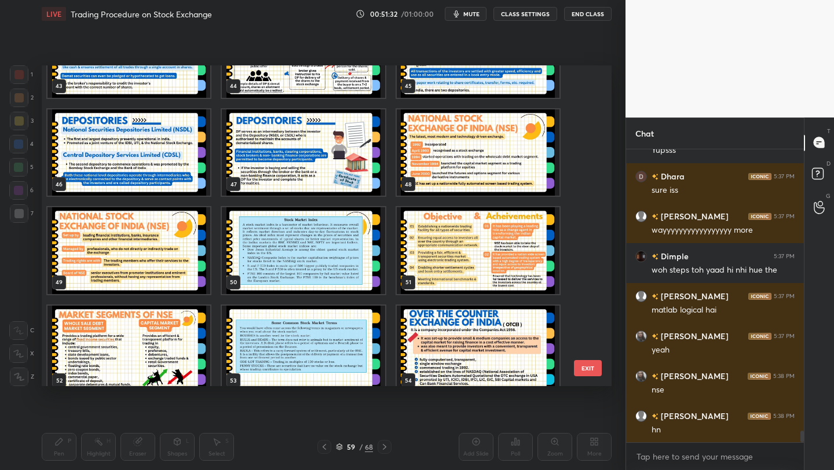
scroll to position [7364, 0]
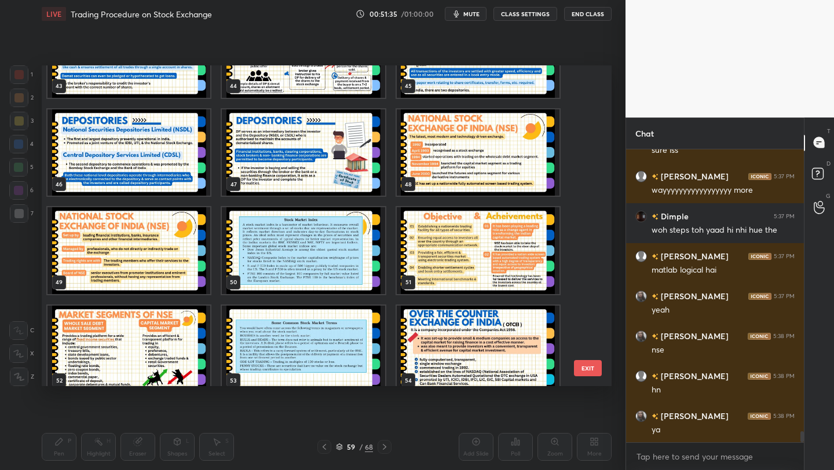
click at [298, 346] on img "grid" at bounding box center [303, 349] width 163 height 87
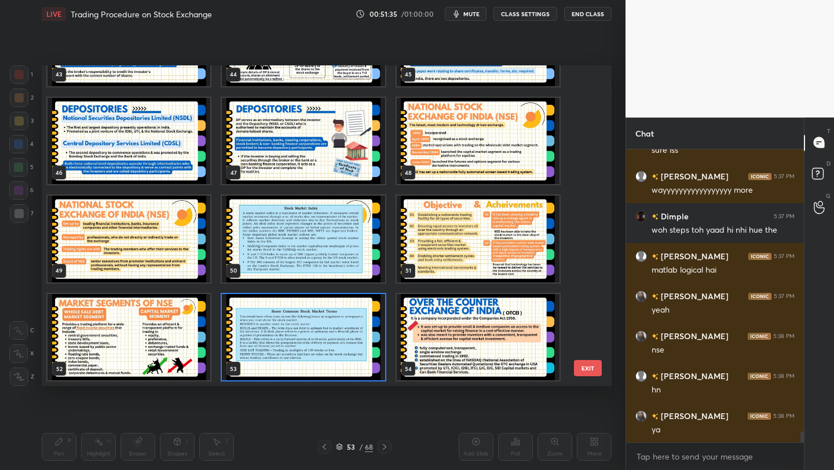
click at [298, 346] on img "grid" at bounding box center [303, 337] width 163 height 87
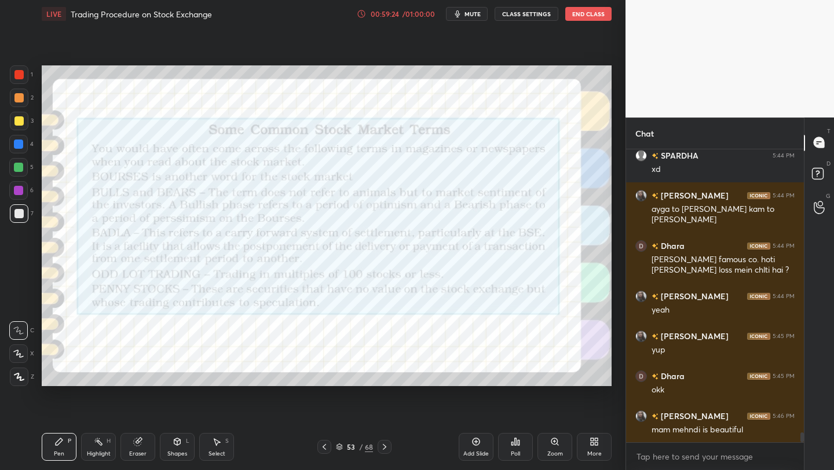
scroll to position [8594, 0]
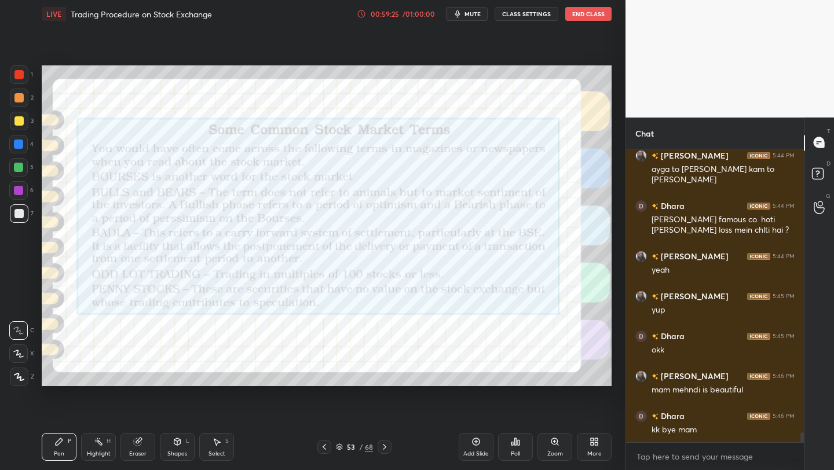
click at [338, 443] on icon at bounding box center [339, 446] width 7 height 7
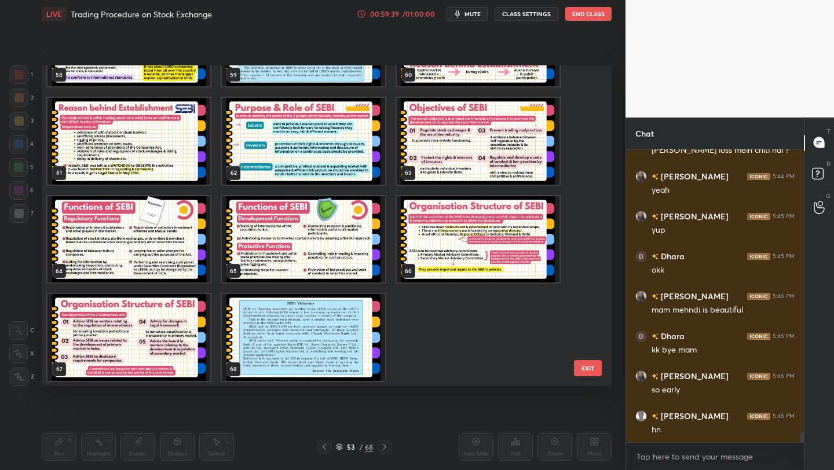
scroll to position [8724, 0]
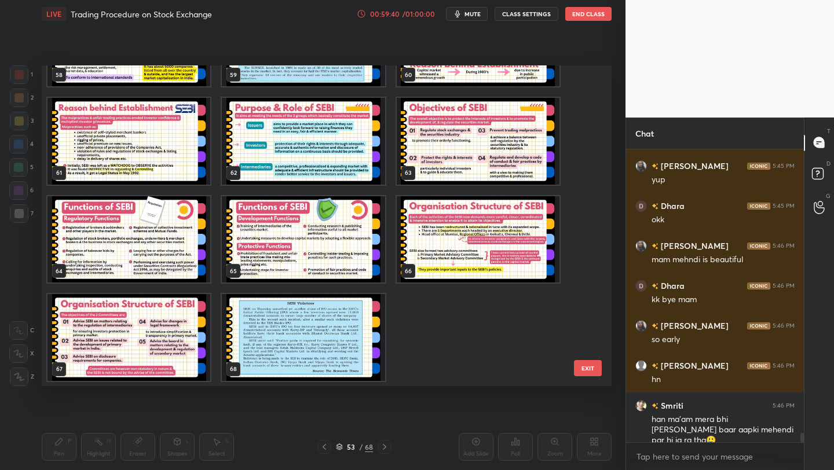
click at [454, 386] on div "Setting up your live class 58 59 60 61 62 63 64 65 66 67 68 EXIT Poll for secs …" at bounding box center [326, 226] width 579 height 396
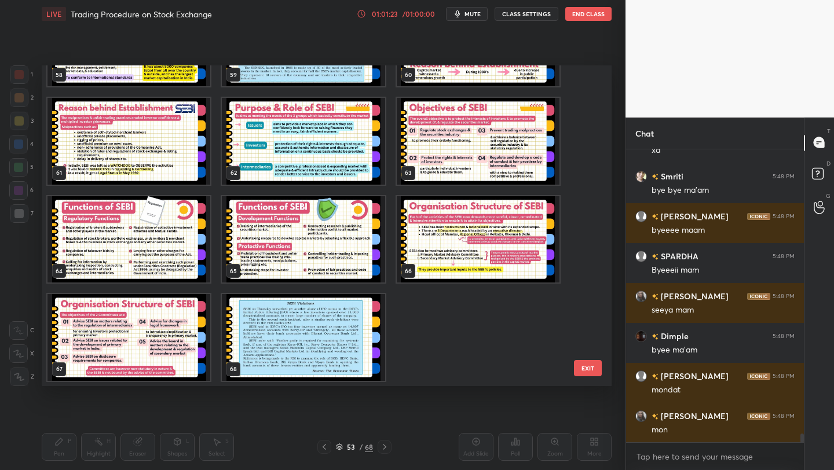
scroll to position [9465, 0]
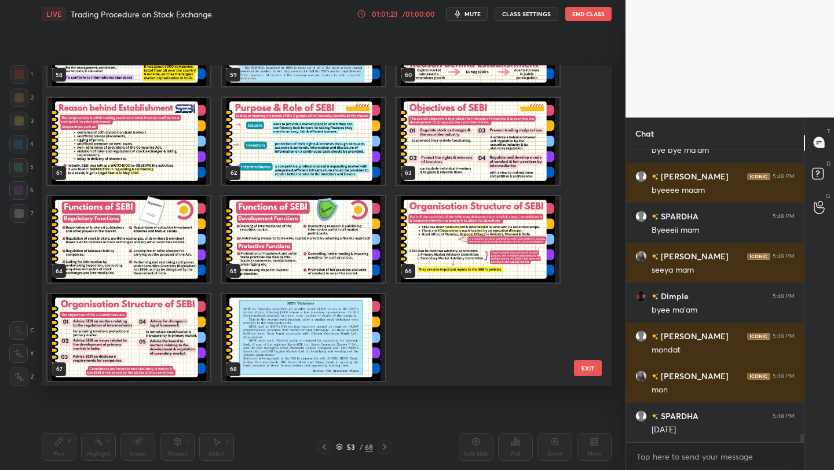
click at [601, 9] on button "End Class" at bounding box center [588, 14] width 46 height 14
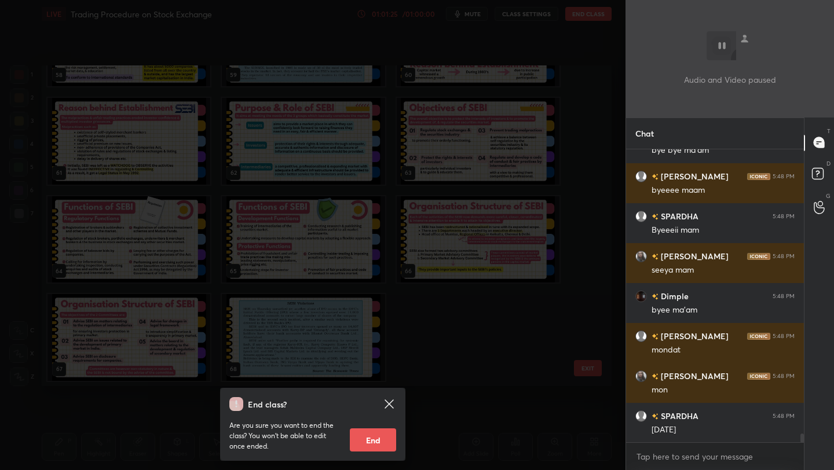
click at [371, 446] on button "End" at bounding box center [373, 439] width 46 height 23
type textarea "x"
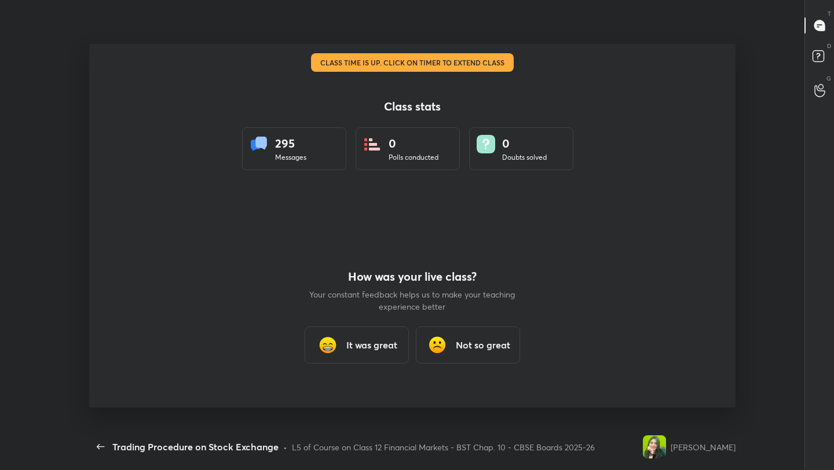
scroll to position [0, 0]
